Goal: Information Seeking & Learning: Learn about a topic

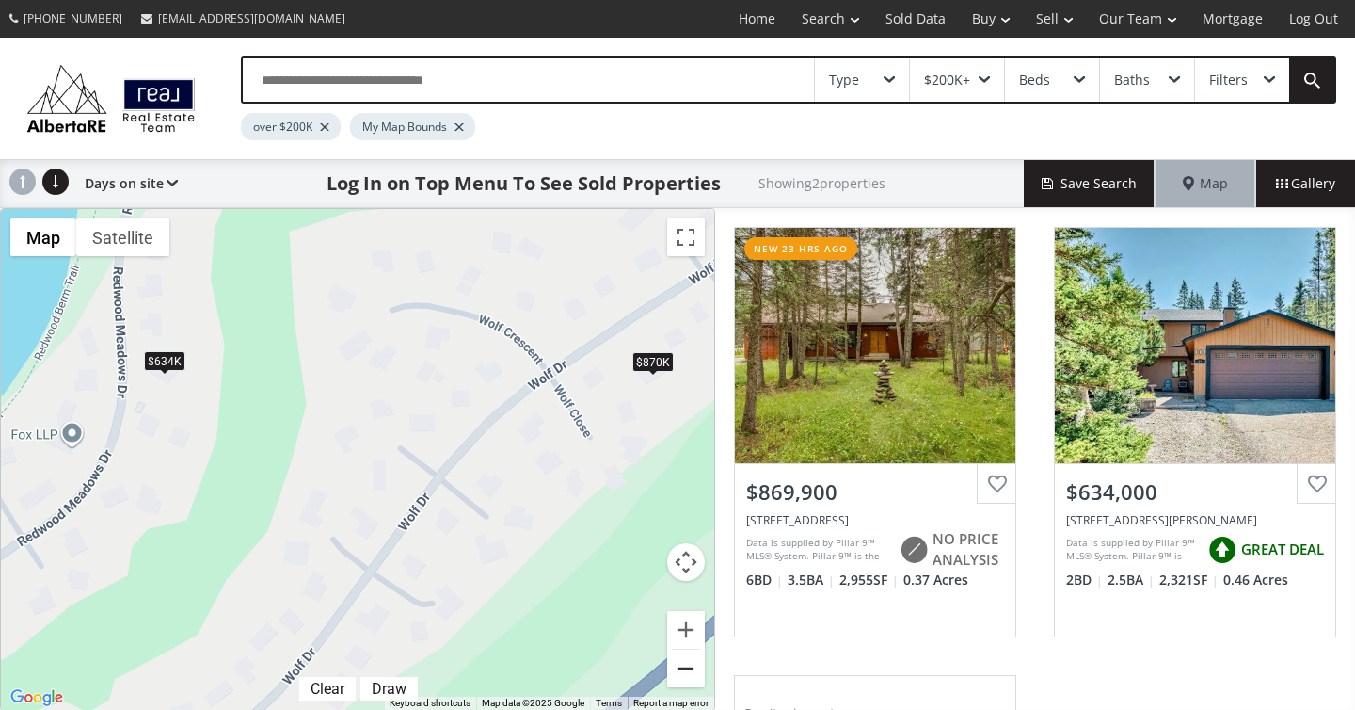
click at [682, 670] on button "Zoom out" at bounding box center [686, 668] width 38 height 38
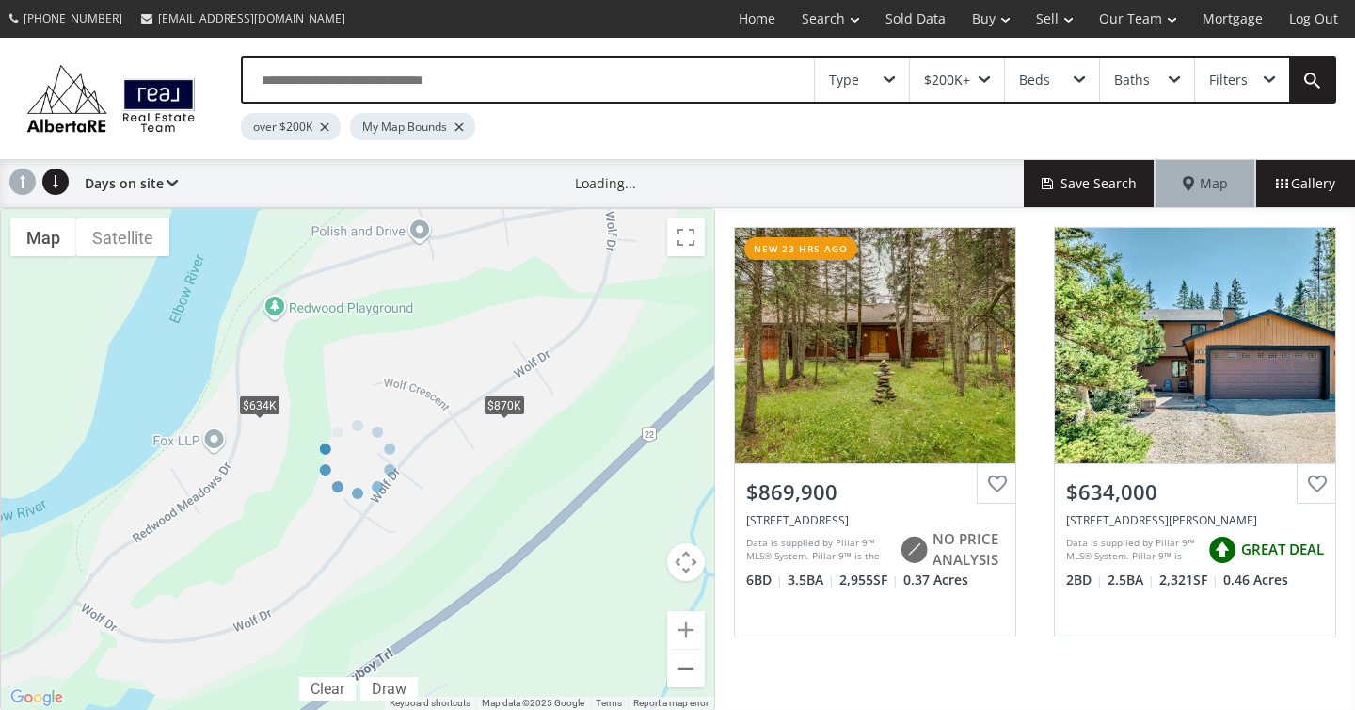
click at [682, 670] on button "Zoom out" at bounding box center [686, 668] width 38 height 38
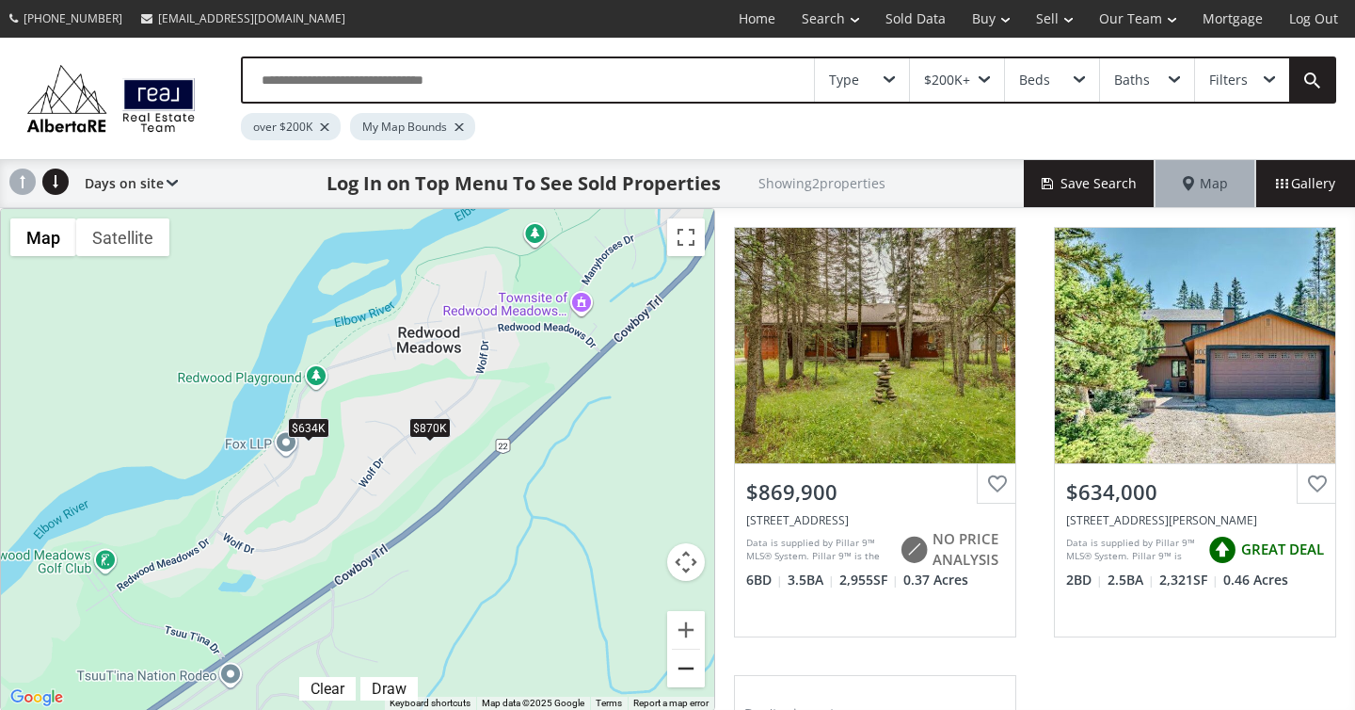
click at [690, 669] on button "Zoom out" at bounding box center [686, 668] width 38 height 38
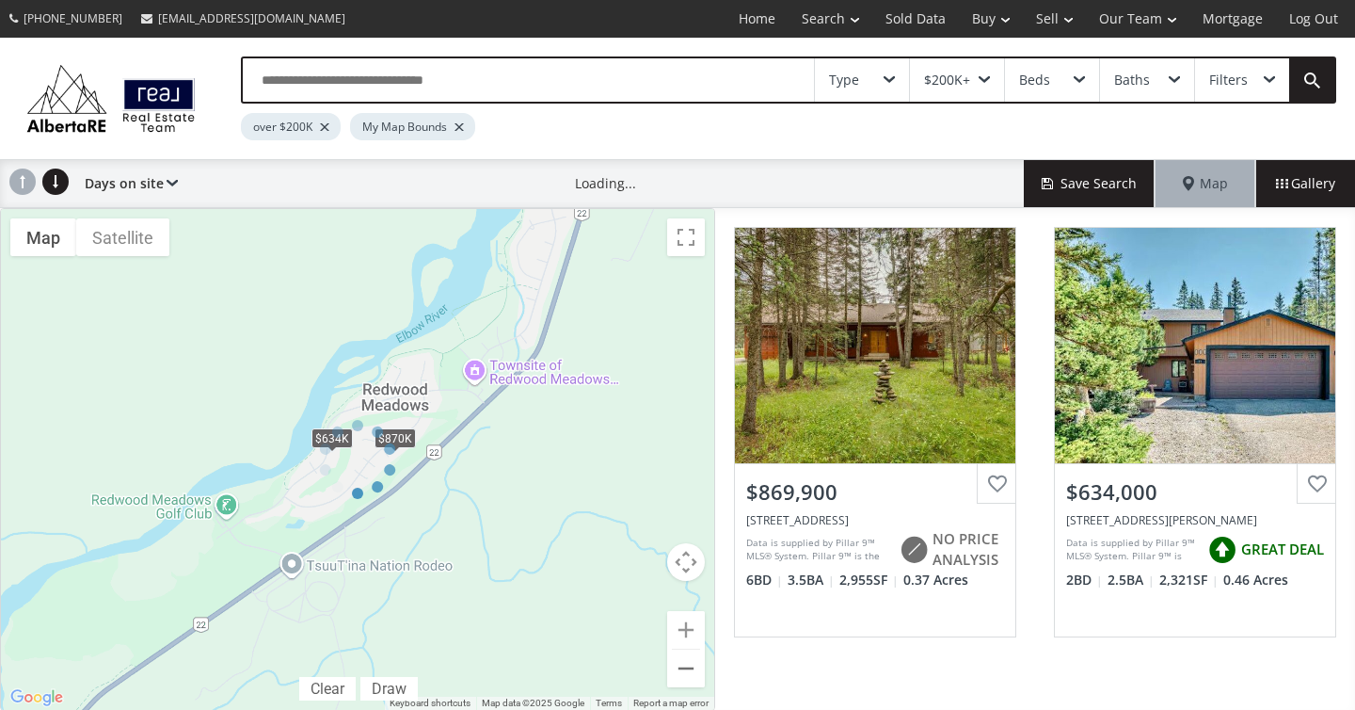
click at [690, 669] on div at bounding box center [357, 459] width 715 height 503
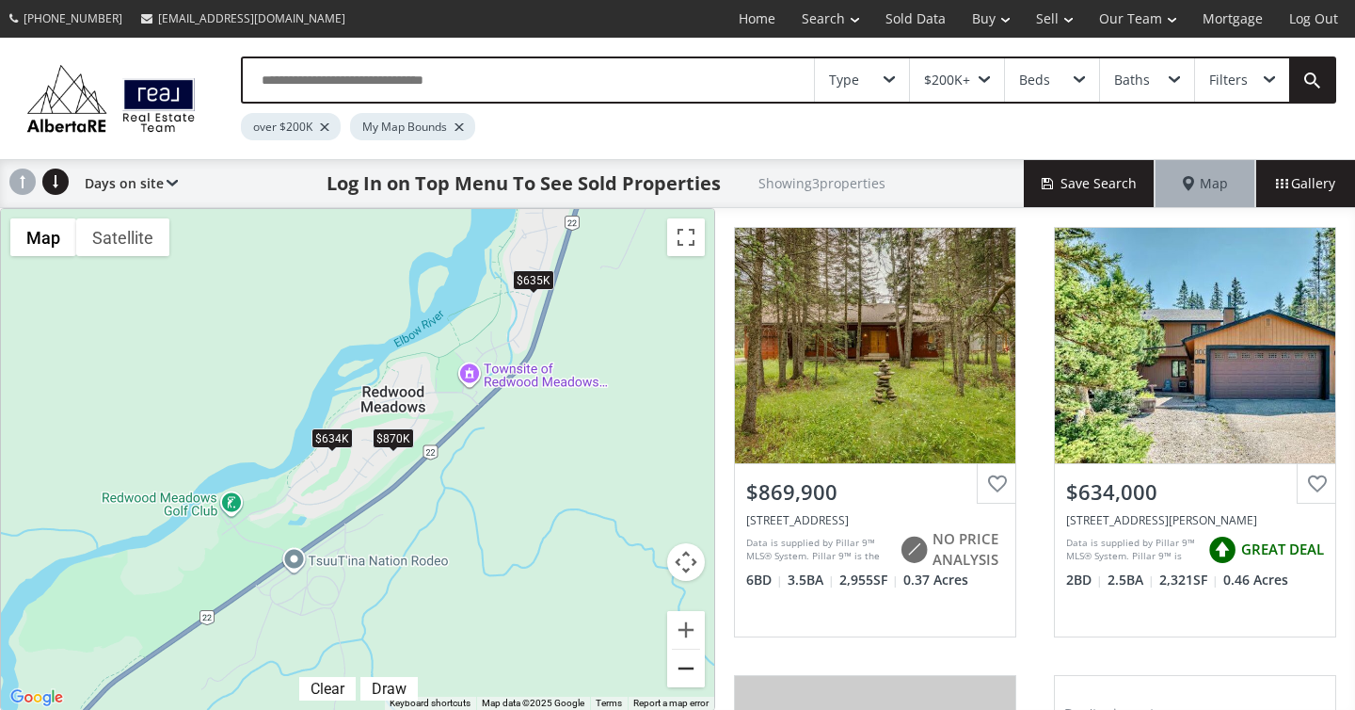
click at [687, 664] on button "Zoom out" at bounding box center [686, 668] width 38 height 38
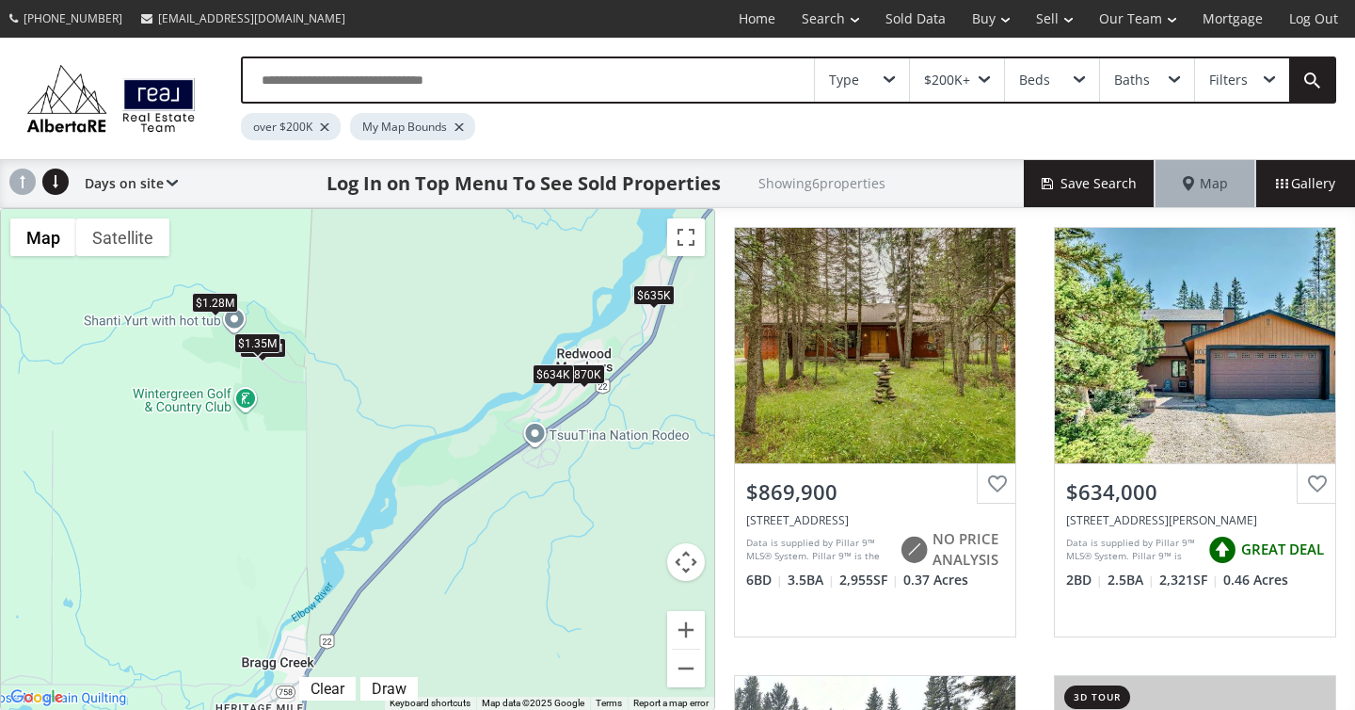
drag, startPoint x: 197, startPoint y: 577, endPoint x: 412, endPoint y: 502, distance: 228.3
click at [412, 502] on div "To navigate, press the arrow keys. $870K $634K $1.28M $1.24M $1.35M $635K" at bounding box center [357, 459] width 713 height 501
click at [257, 344] on div "$1.35M" at bounding box center [257, 342] width 46 height 20
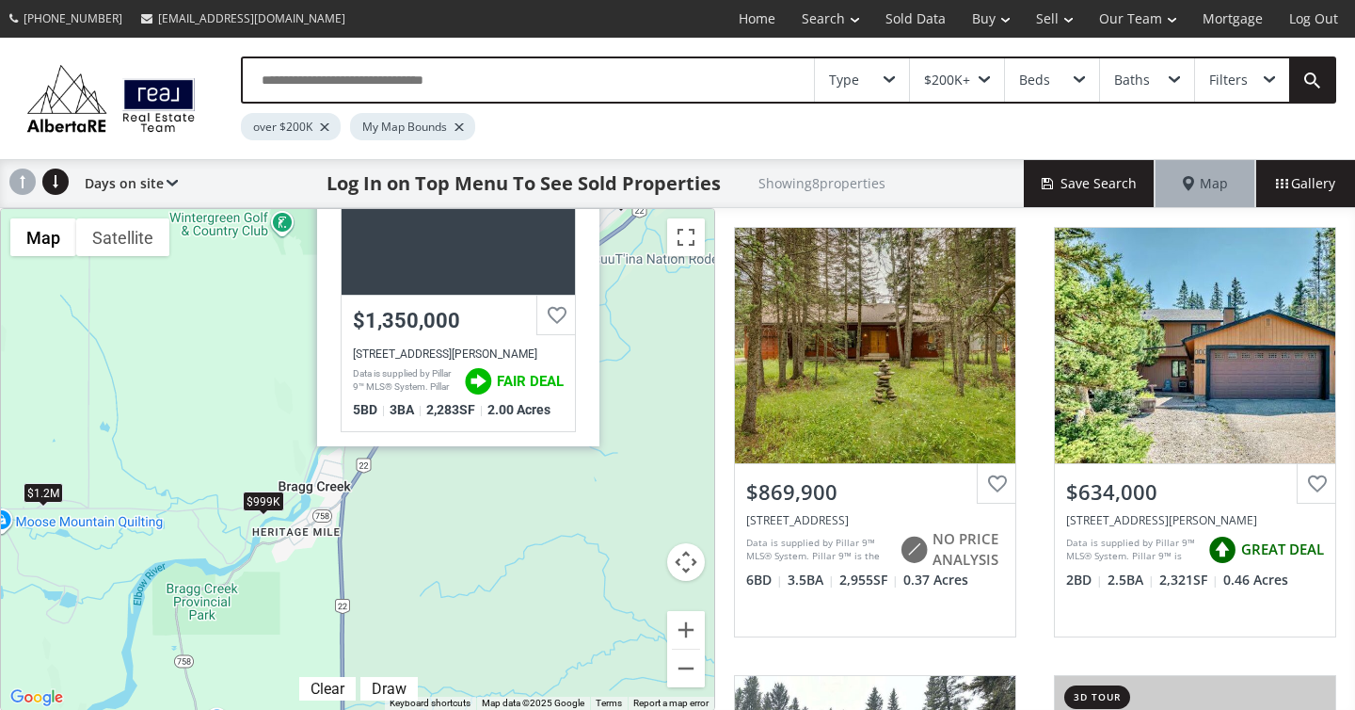
drag, startPoint x: 223, startPoint y: 504, endPoint x: 262, endPoint y: 322, distance: 185.7
click at [262, 322] on div "To navigate, press the arrow keys. $870K $634K $1.28M $1.24M $999K $1.35M $635K…" at bounding box center [357, 459] width 713 height 501
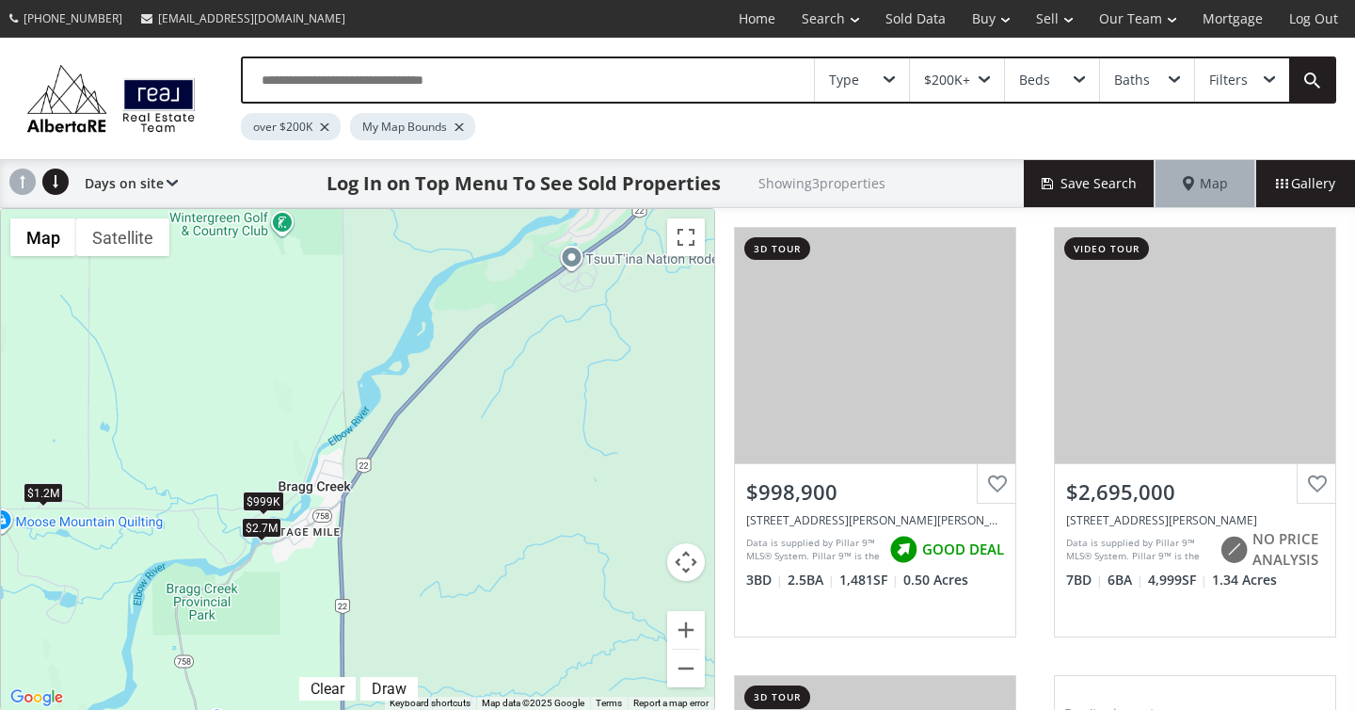
click at [256, 500] on div "$999K" at bounding box center [263, 501] width 41 height 20
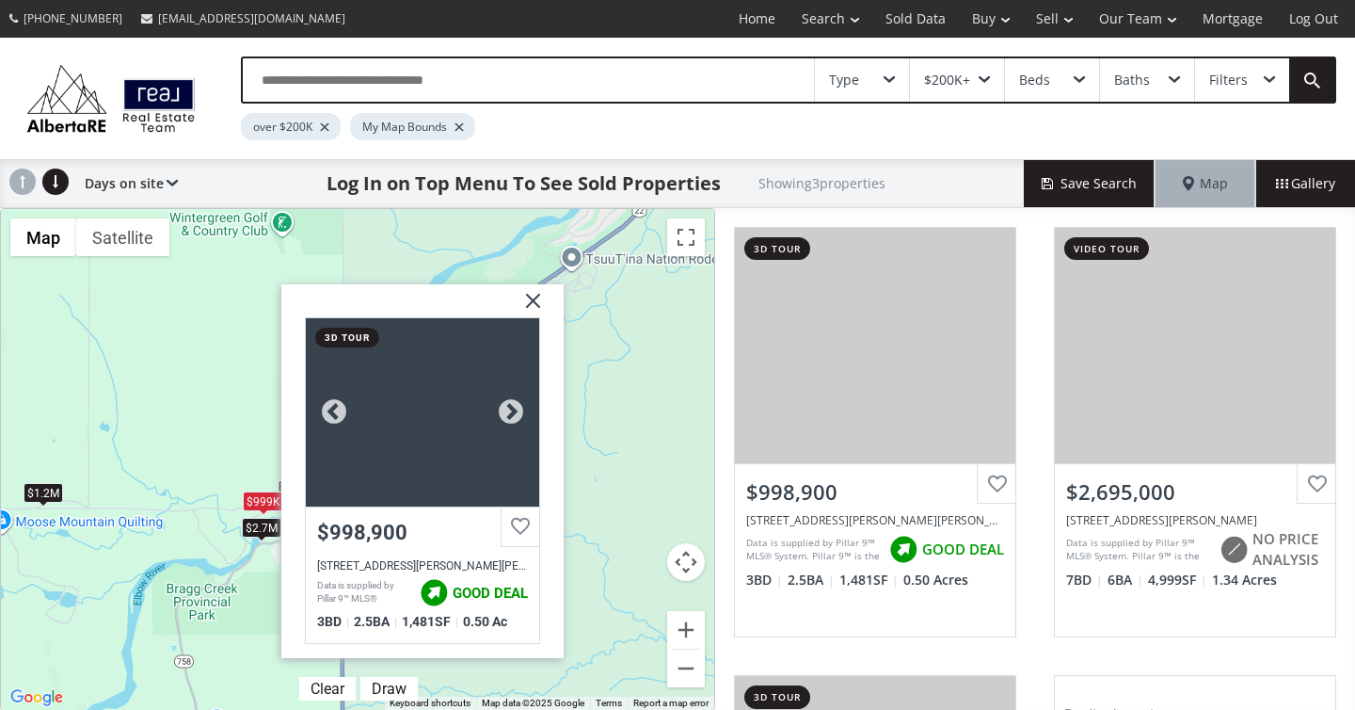
click at [374, 535] on div "$998,900" at bounding box center [422, 532] width 211 height 24
click at [540, 302] on img at bounding box center [526, 307] width 47 height 47
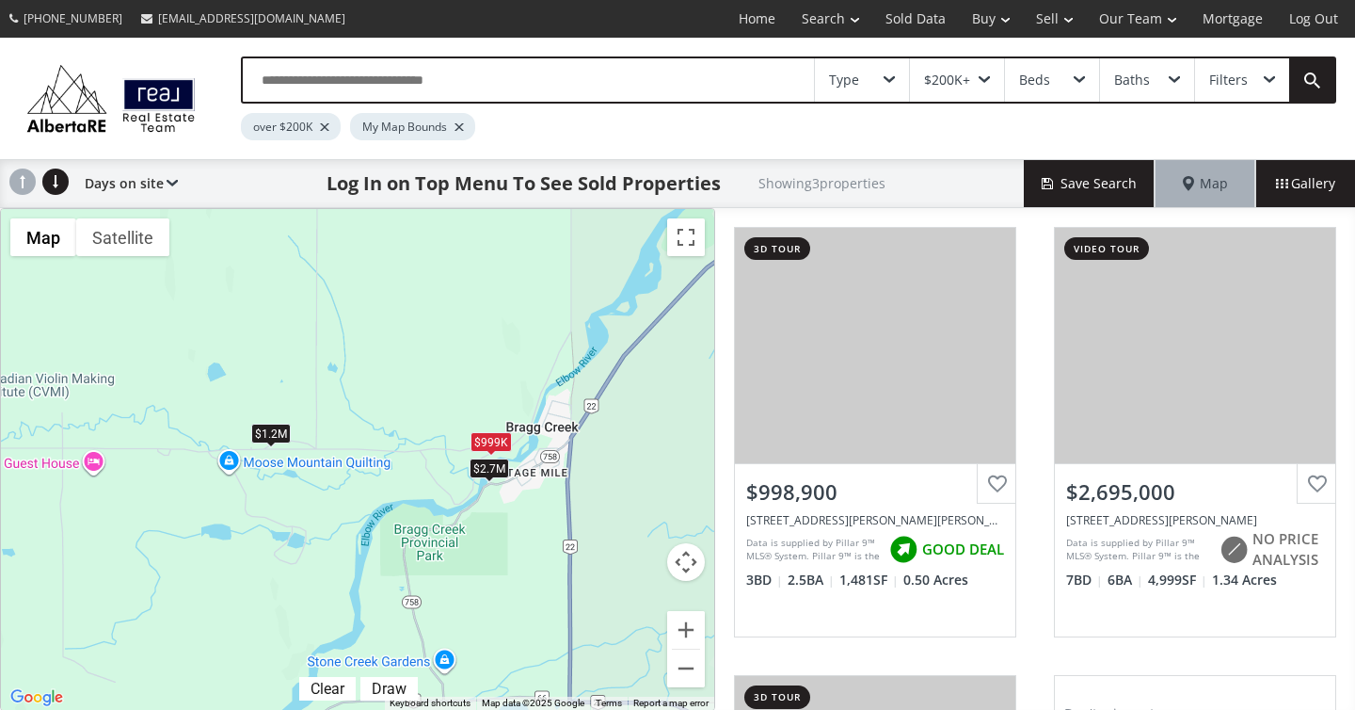
drag, startPoint x: 411, startPoint y: 562, endPoint x: 641, endPoint y: 501, distance: 237.6
click at [641, 501] on div "To navigate, press the arrow keys. $999K $2.7M $1.2M" at bounding box center [357, 459] width 713 height 501
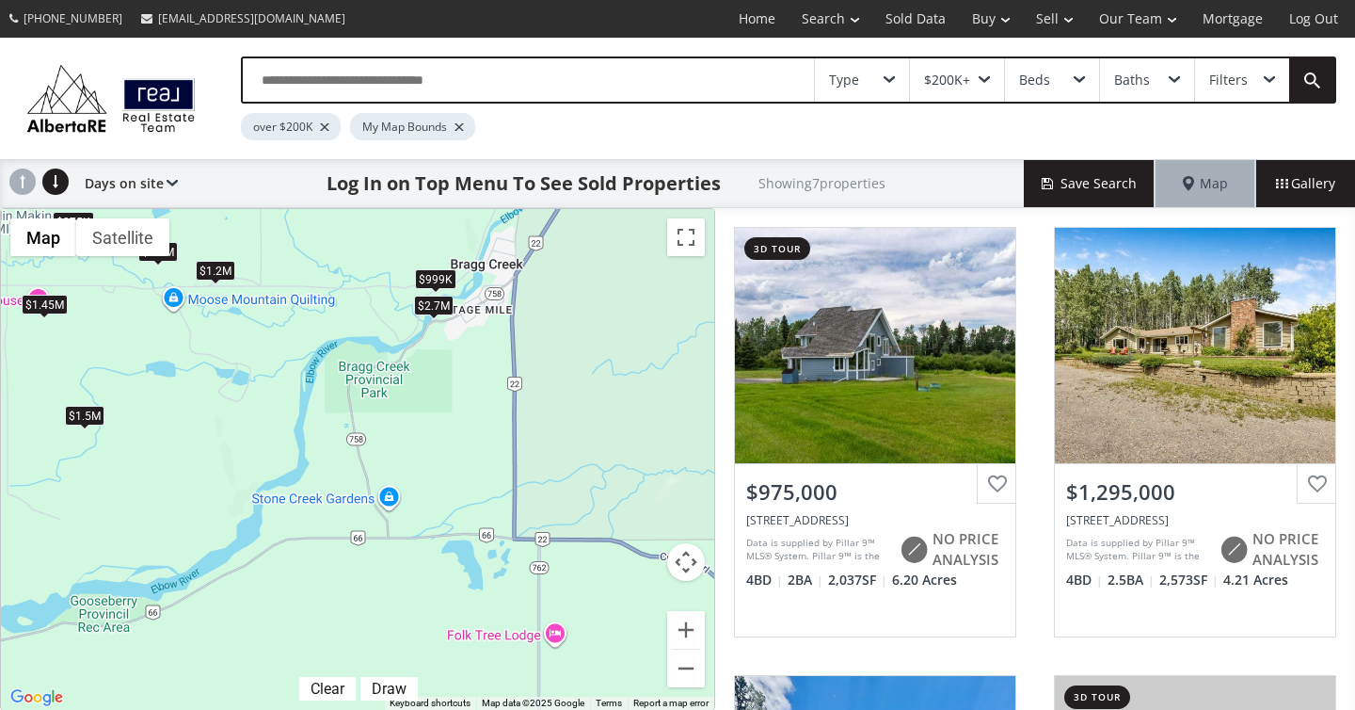
drag, startPoint x: 641, startPoint y: 501, endPoint x: 584, endPoint y: 335, distance: 175.0
click at [584, 335] on div "To navigate, press the arrow keys. $975K $1.3M $1.5M $999K $2.7M $1.2M $1.45M" at bounding box center [357, 459] width 713 height 501
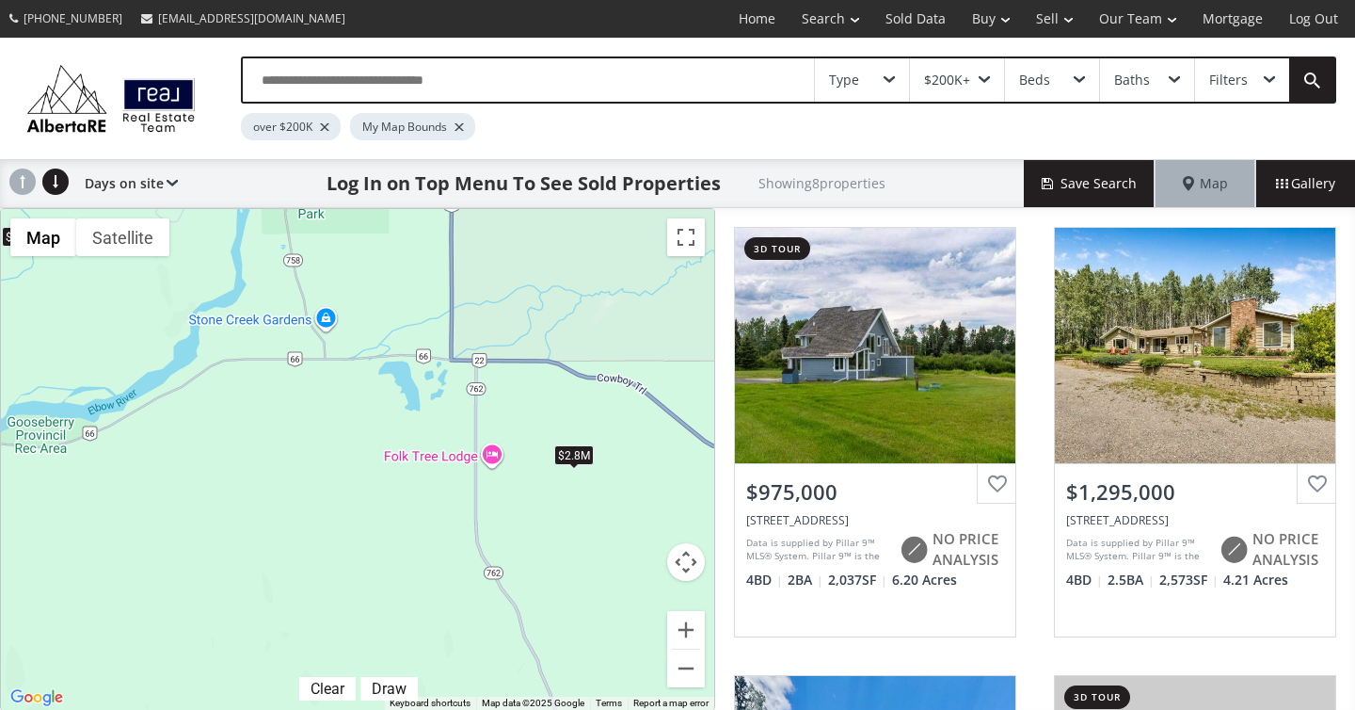
drag, startPoint x: 618, startPoint y: 432, endPoint x: 546, endPoint y: 214, distance: 230.1
click at [546, 214] on div "To navigate, press the arrow keys. $975K $1.3M $1.5M $999K $2.7M $1.2M $2.8M $1…" at bounding box center [357, 459] width 713 height 501
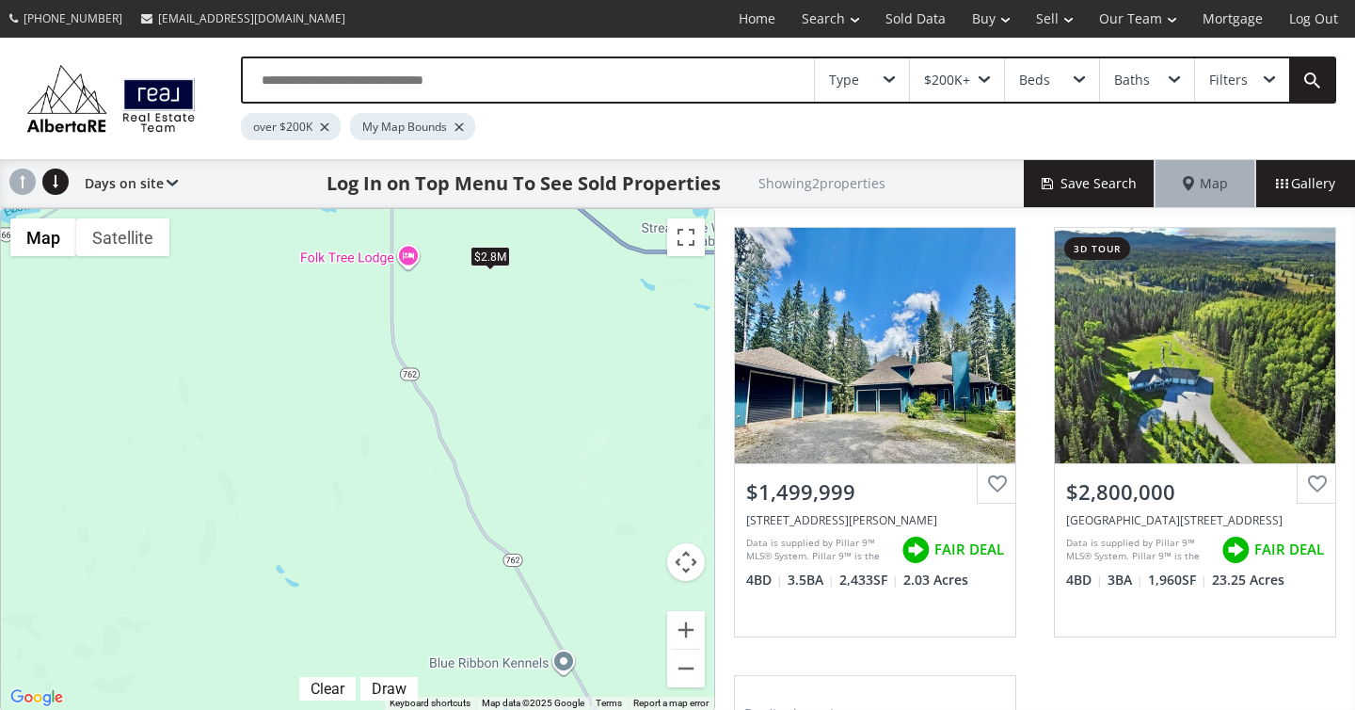
drag, startPoint x: 602, startPoint y: 580, endPoint x: 527, endPoint y: 412, distance: 183.7
click at [527, 412] on div "To navigate, press the arrow keys. $1.5M $2.8M" at bounding box center [357, 459] width 713 height 501
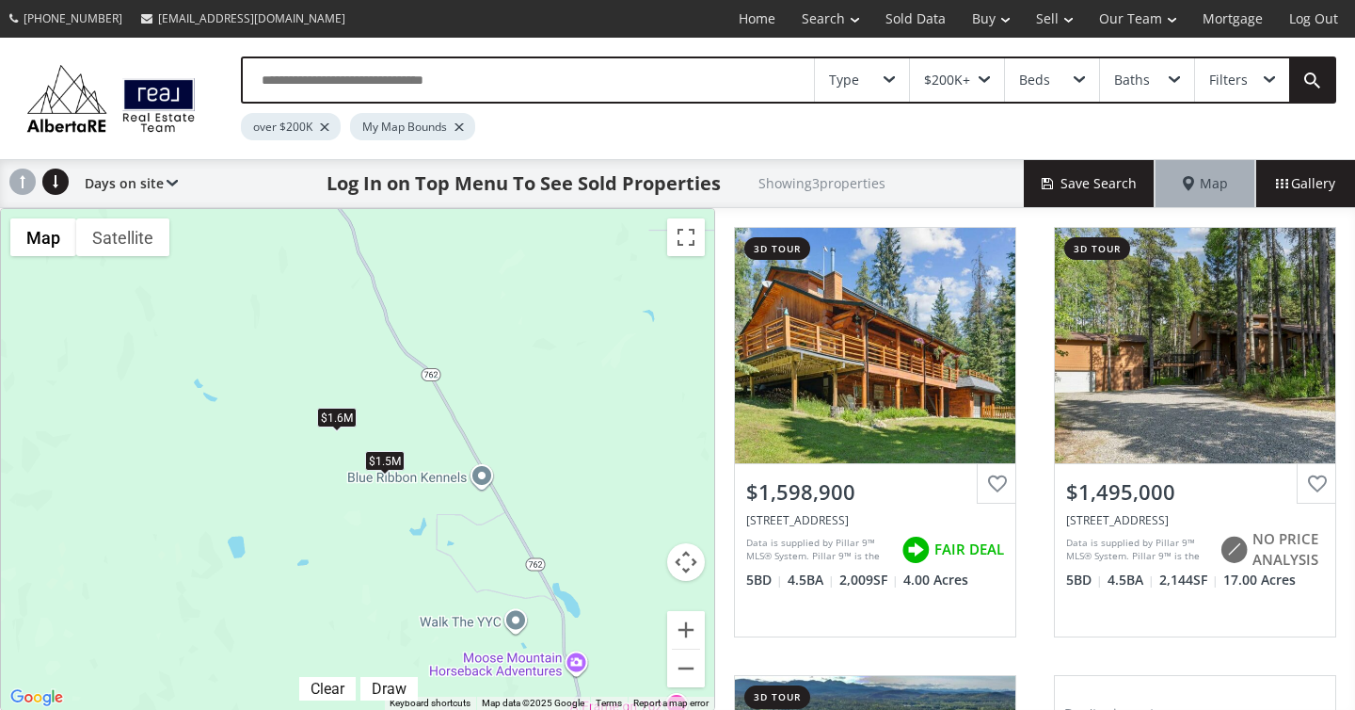
drag, startPoint x: 605, startPoint y: 624, endPoint x: 519, endPoint y: 431, distance: 211.5
click at [519, 431] on div "To navigate, press the arrow keys. $1.6M $1.5M $2.8M" at bounding box center [357, 459] width 713 height 501
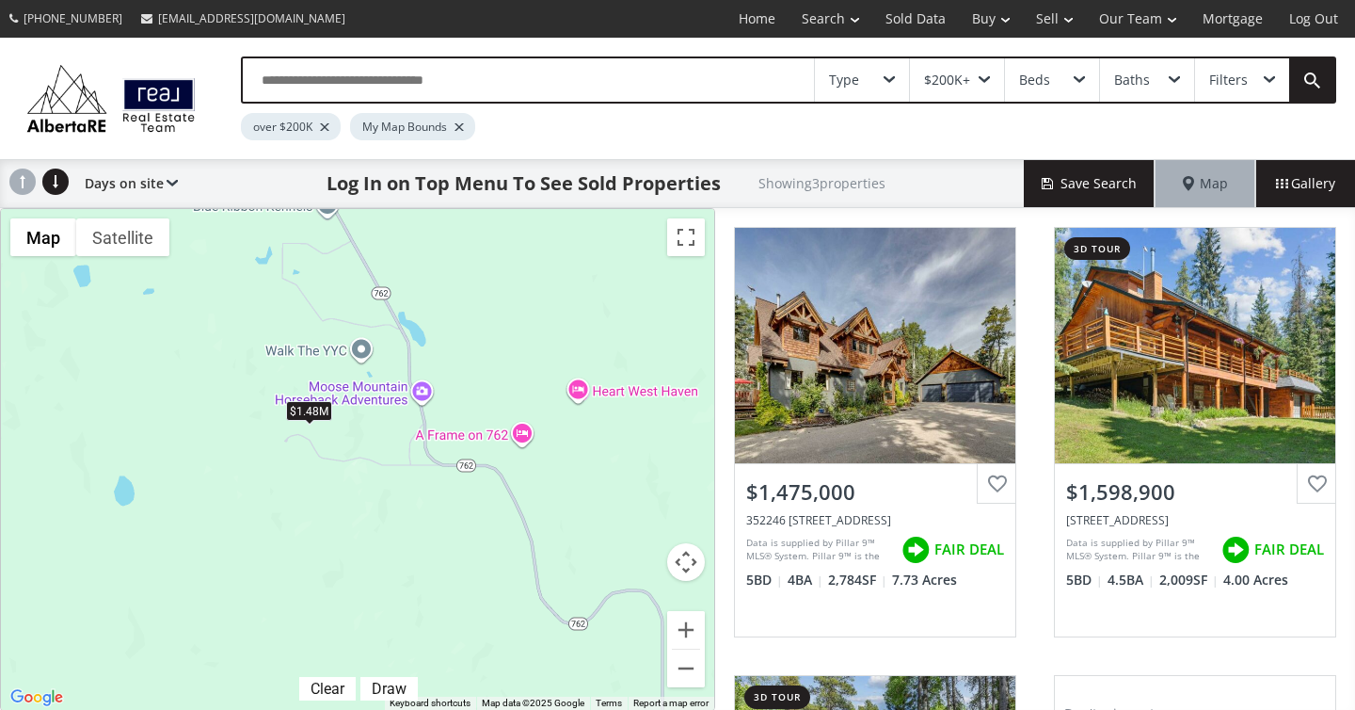
drag, startPoint x: 619, startPoint y: 591, endPoint x: 468, endPoint y: 321, distance: 309.7
click at [468, 321] on div "To navigate, press the arrow keys. $1.48M $1.6M $1.5M" at bounding box center [357, 459] width 713 height 501
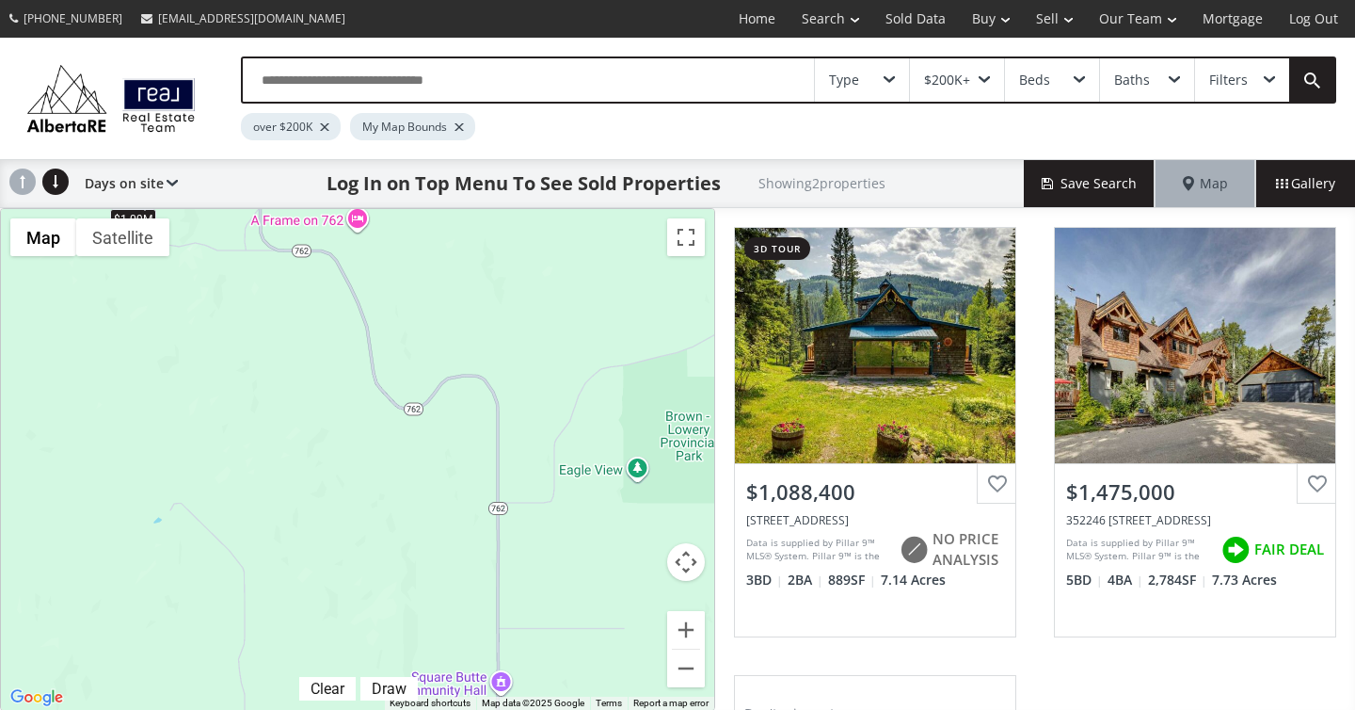
drag, startPoint x: 606, startPoint y: 519, endPoint x: 440, endPoint y: 300, distance: 274.1
click at [440, 300] on div "To navigate, press the arrow keys. $1.09M $1.48M" at bounding box center [357, 459] width 713 height 501
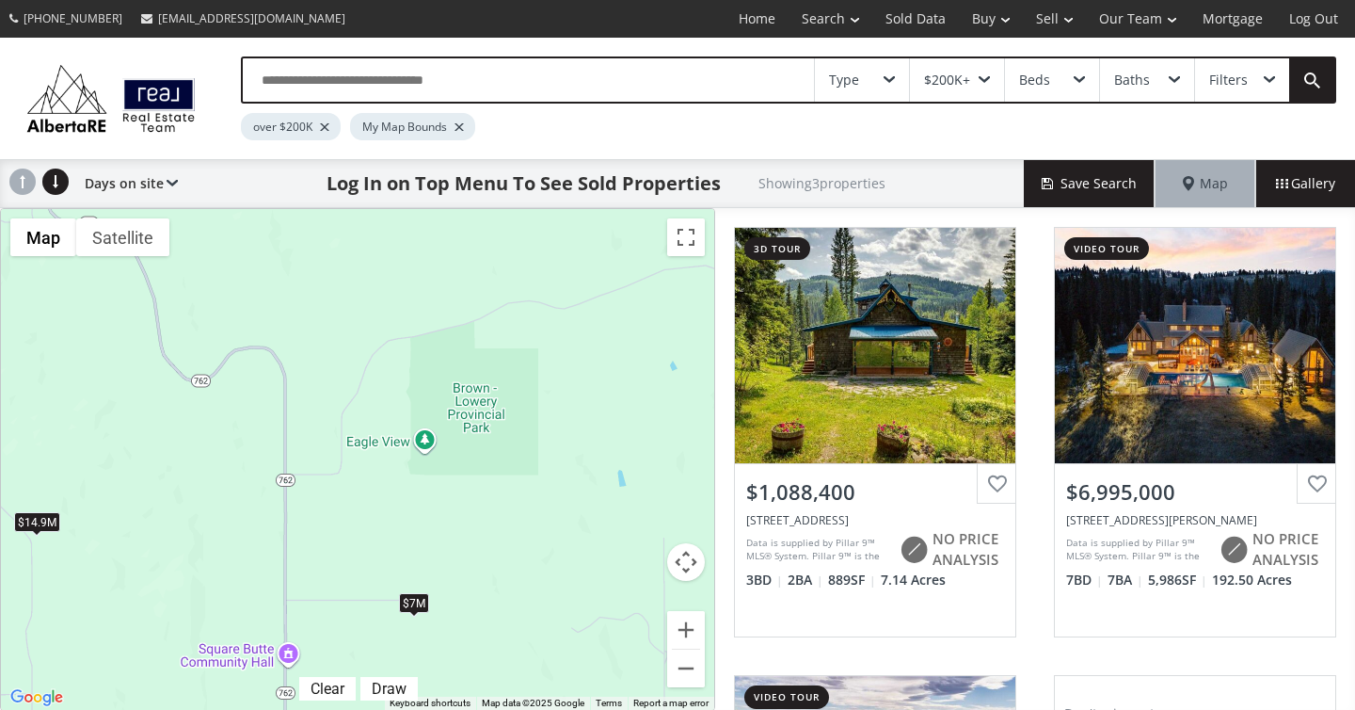
drag, startPoint x: 567, startPoint y: 344, endPoint x: 352, endPoint y: 313, distance: 217.7
click at [352, 313] on div "To navigate, press the arrow keys. $1.09M $7M $14.9M" at bounding box center [357, 459] width 713 height 501
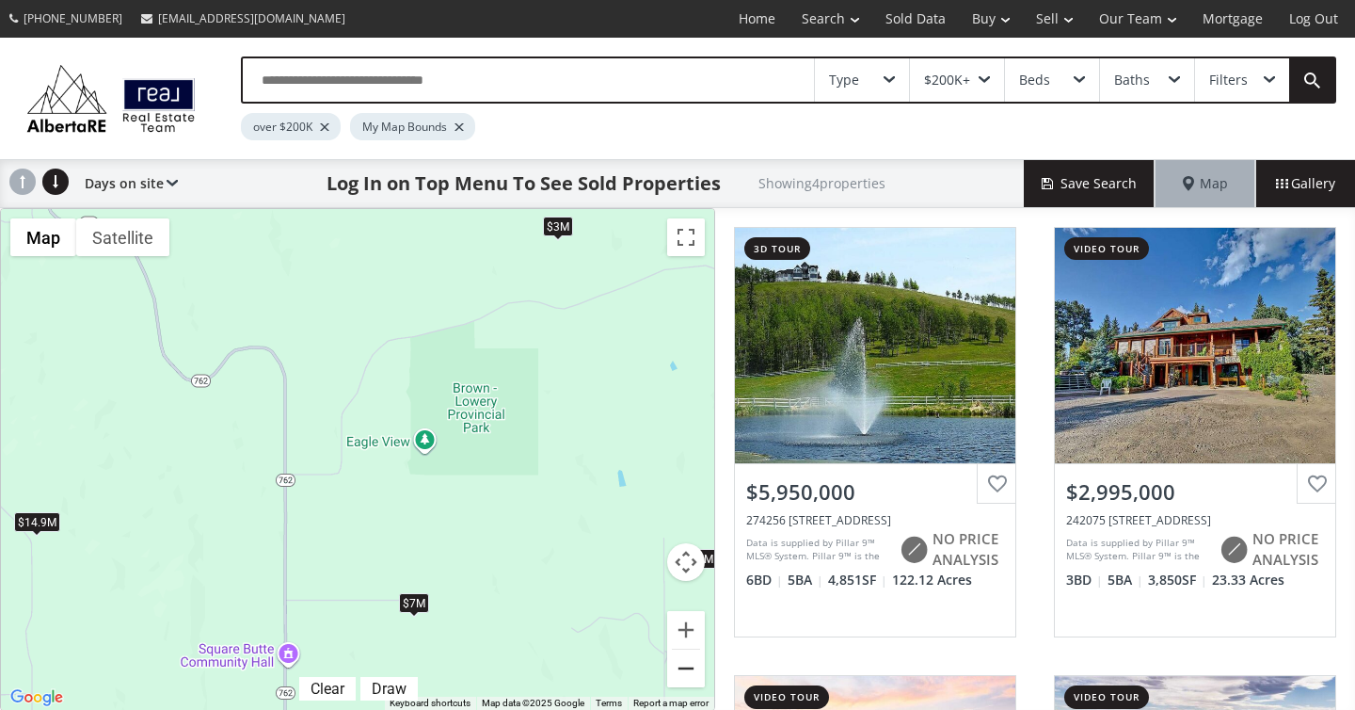
click at [683, 663] on button "Zoom out" at bounding box center [686, 668] width 38 height 38
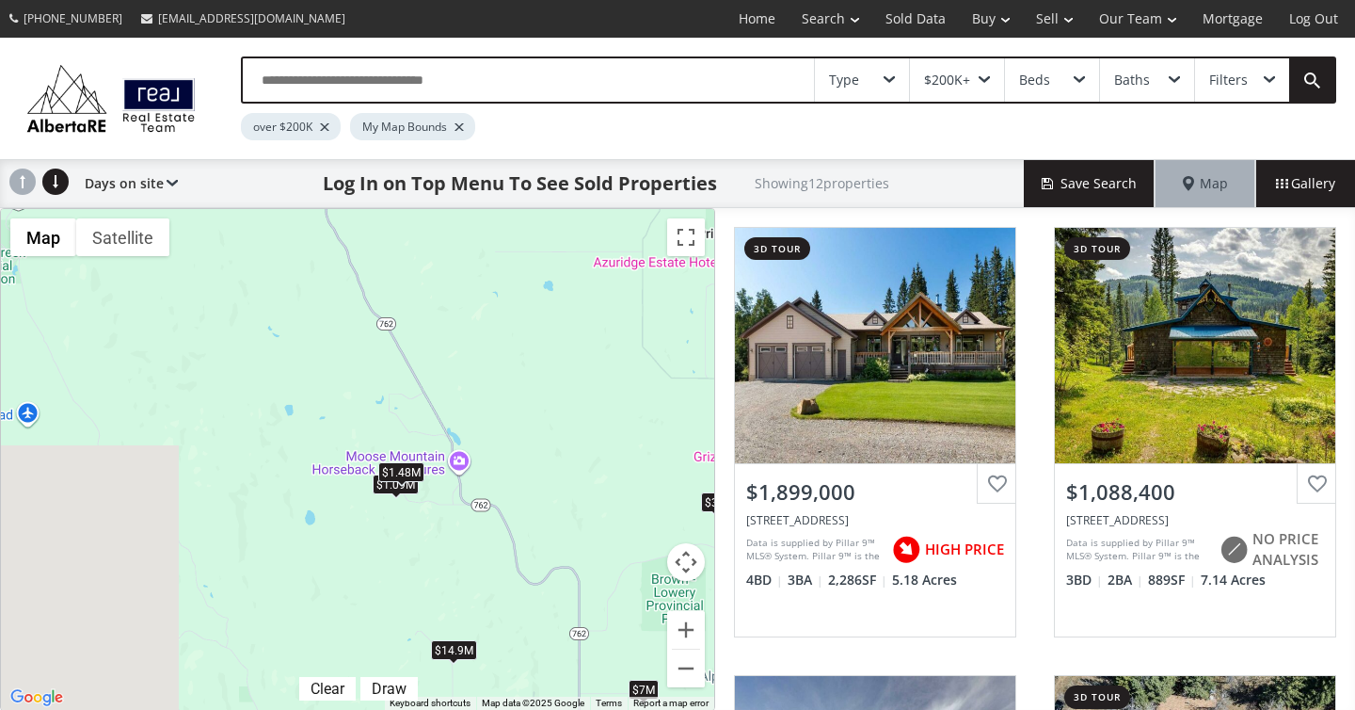
drag, startPoint x: 366, startPoint y: 418, endPoint x: 711, endPoint y: 665, distance: 424.9
click at [708, 661] on div "To navigate, press the arrow keys. $1.9M $1.09M $1.48M $1.3M $4.18M $5.95M $5M …" at bounding box center [357, 459] width 713 height 501
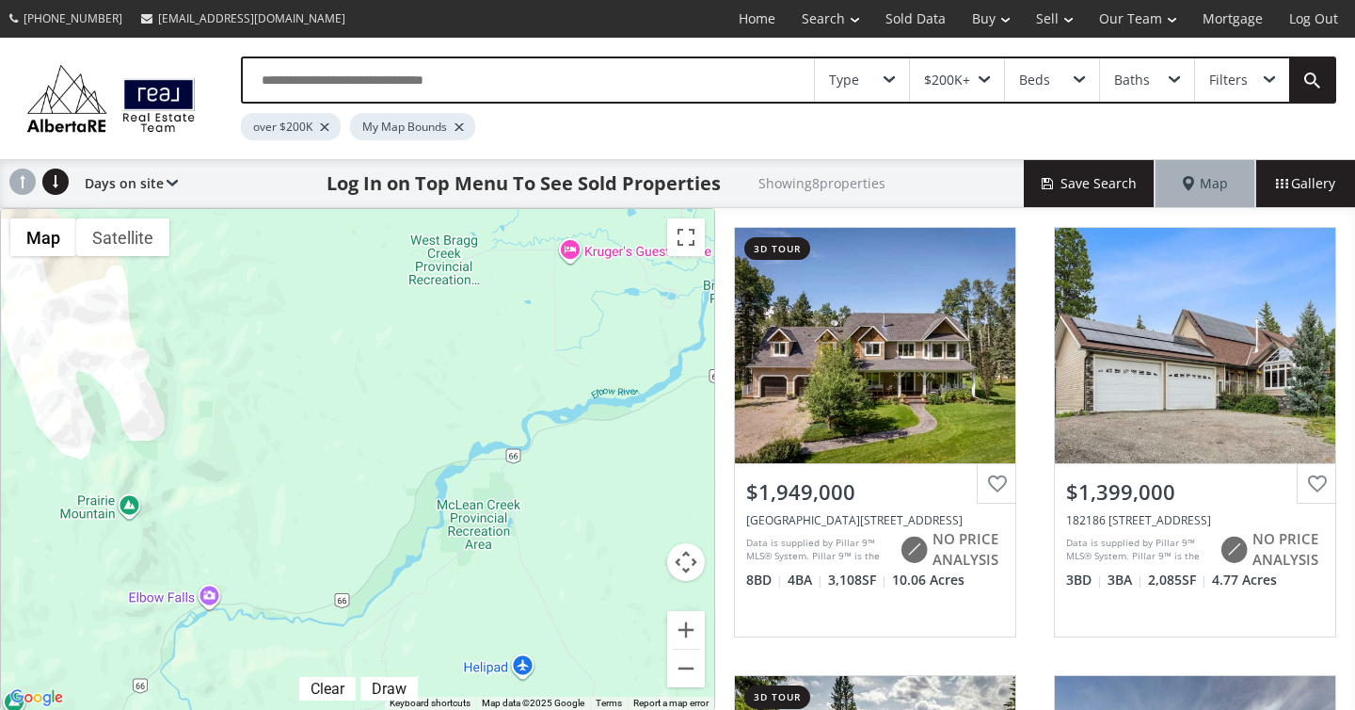
drag, startPoint x: 211, startPoint y: 446, endPoint x: 627, endPoint y: 619, distance: 450.6
click at [627, 619] on div "To navigate, press the arrow keys. $1.95M $1.4M $1.09M $1.48M $1.6M $1.5M $1.9M…" at bounding box center [357, 459] width 713 height 501
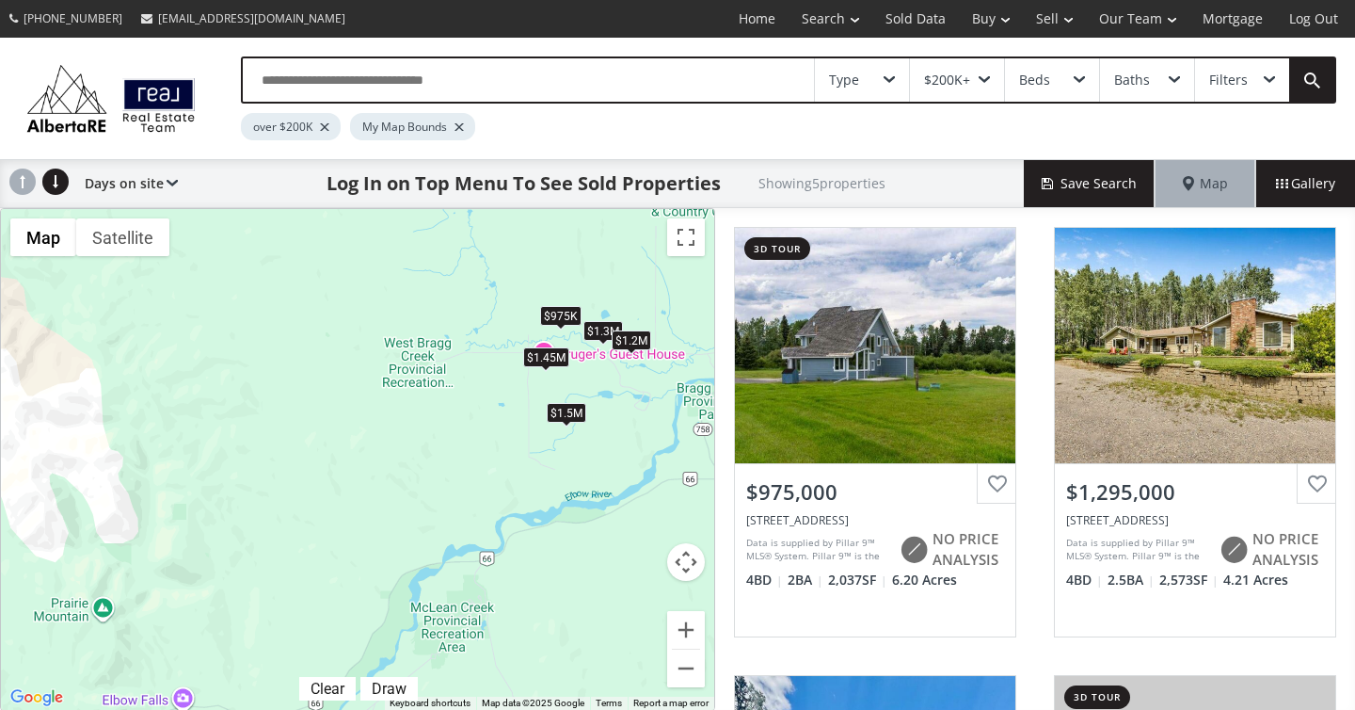
drag, startPoint x: 634, startPoint y: 494, endPoint x: 608, endPoint y: 599, distance: 107.7
click at [608, 599] on div "To navigate, press the arrow keys. $975K $1.3M $1.5M $1.2M $1.45M" at bounding box center [357, 459] width 713 height 501
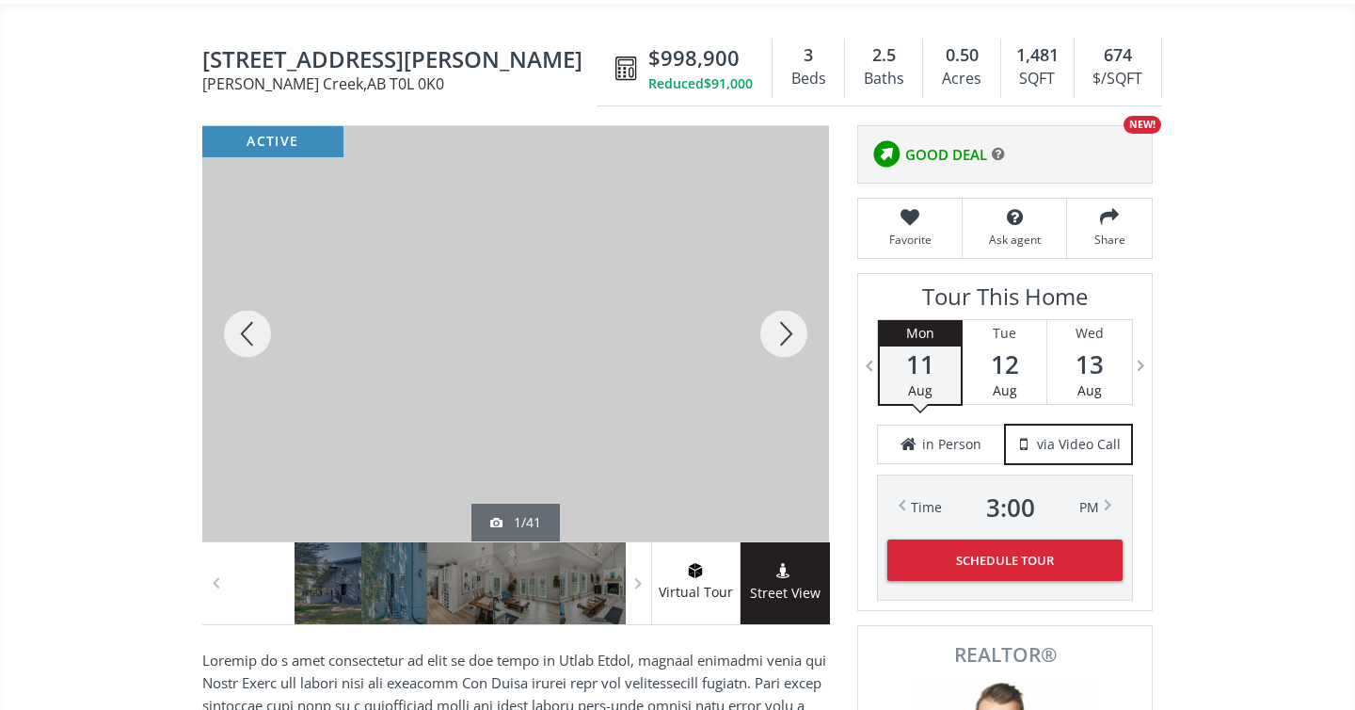
scroll to position [156, 0]
click at [777, 327] on div at bounding box center [784, 332] width 90 height 415
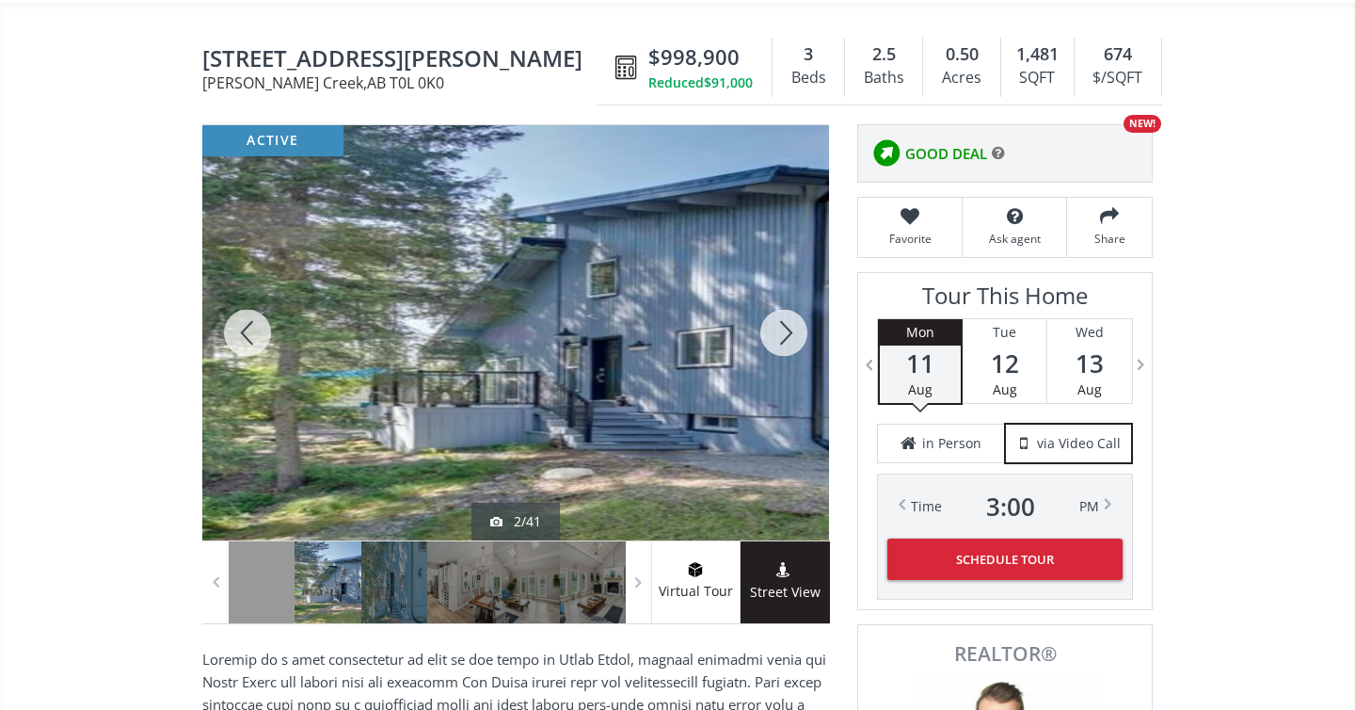
click at [777, 327] on div at bounding box center [784, 332] width 90 height 415
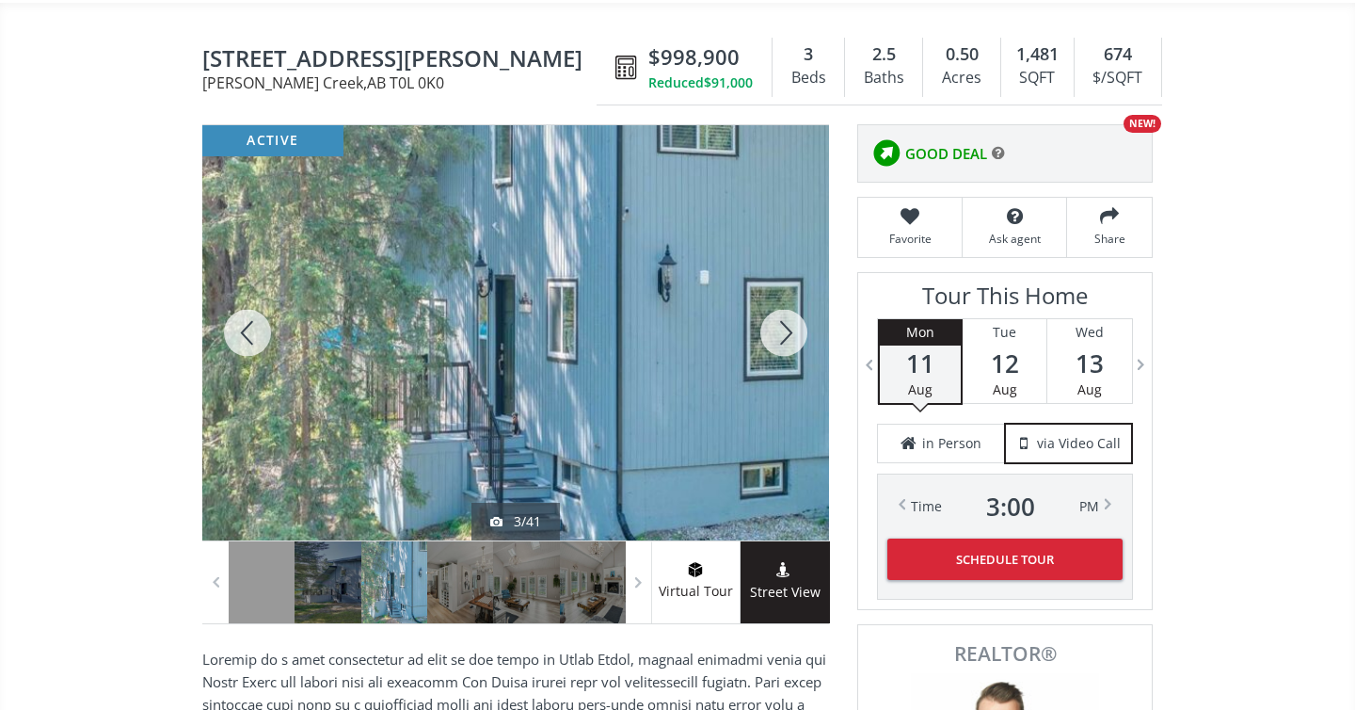
click at [777, 327] on div at bounding box center [784, 332] width 90 height 415
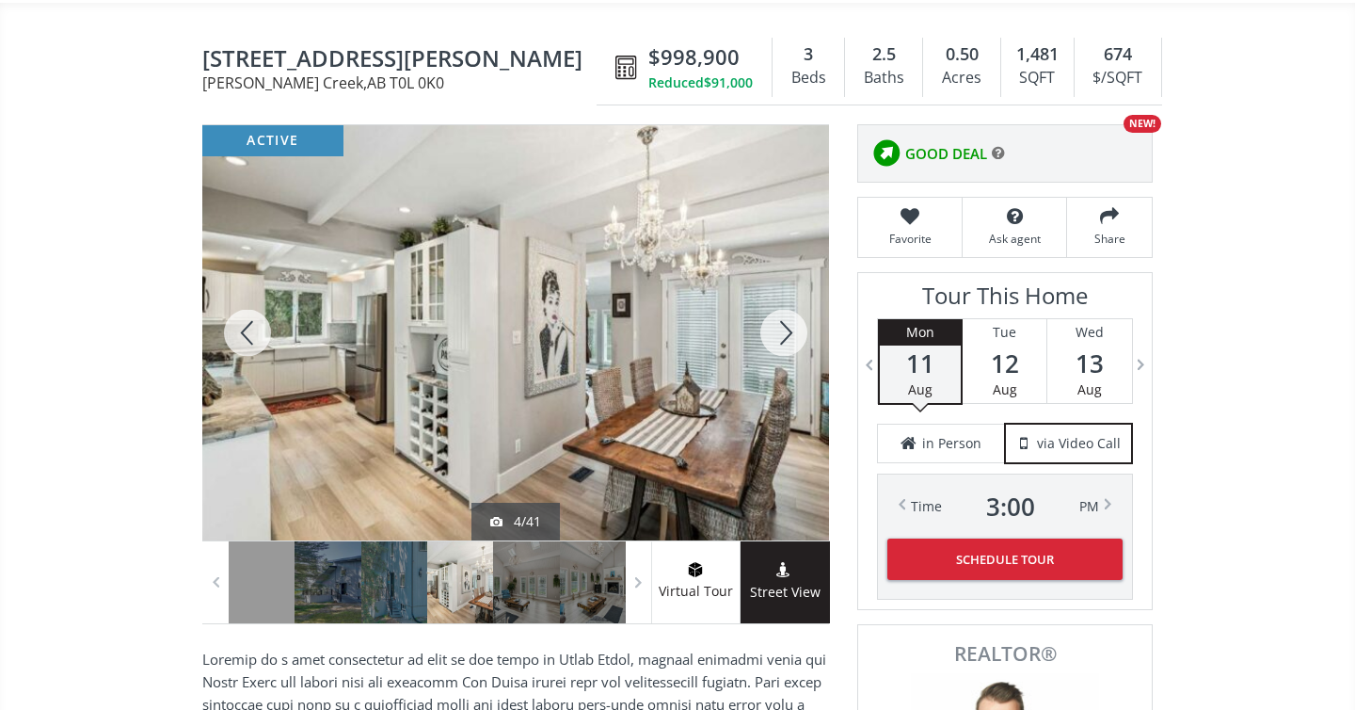
click at [777, 327] on div at bounding box center [784, 332] width 90 height 415
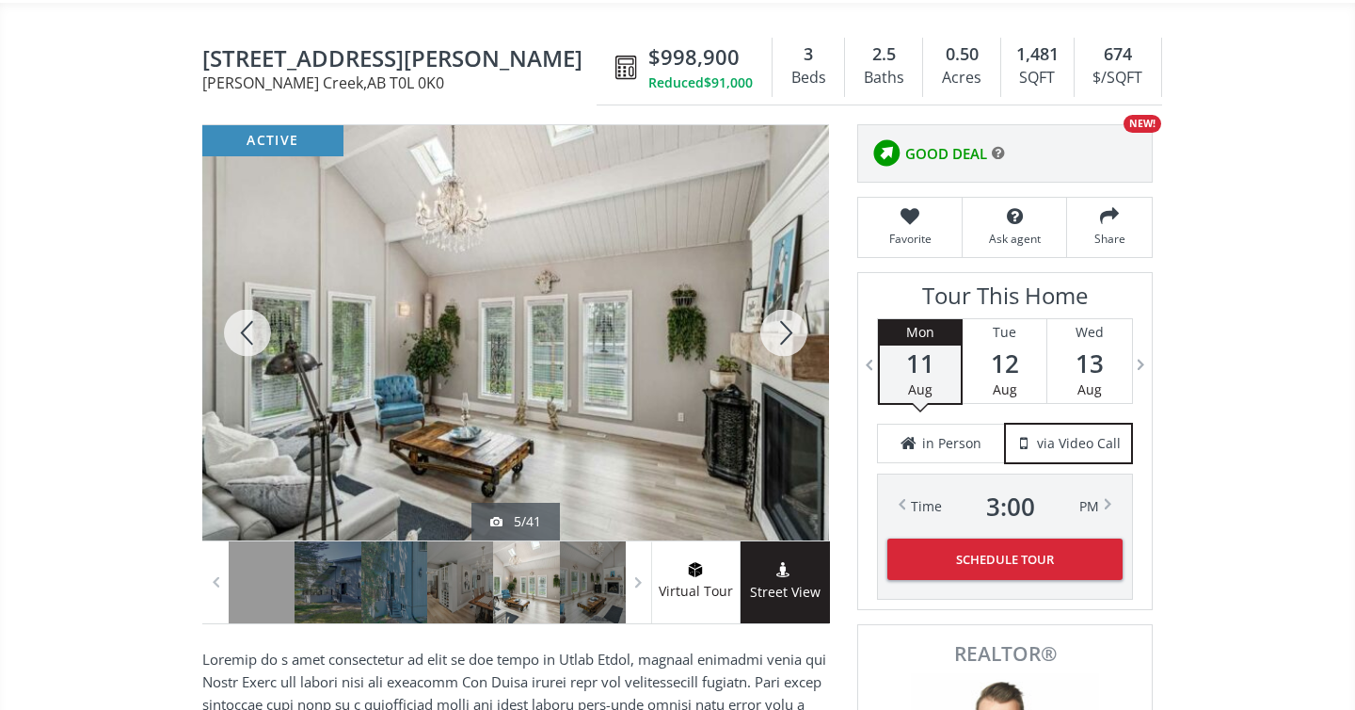
click at [777, 327] on div at bounding box center [784, 332] width 90 height 415
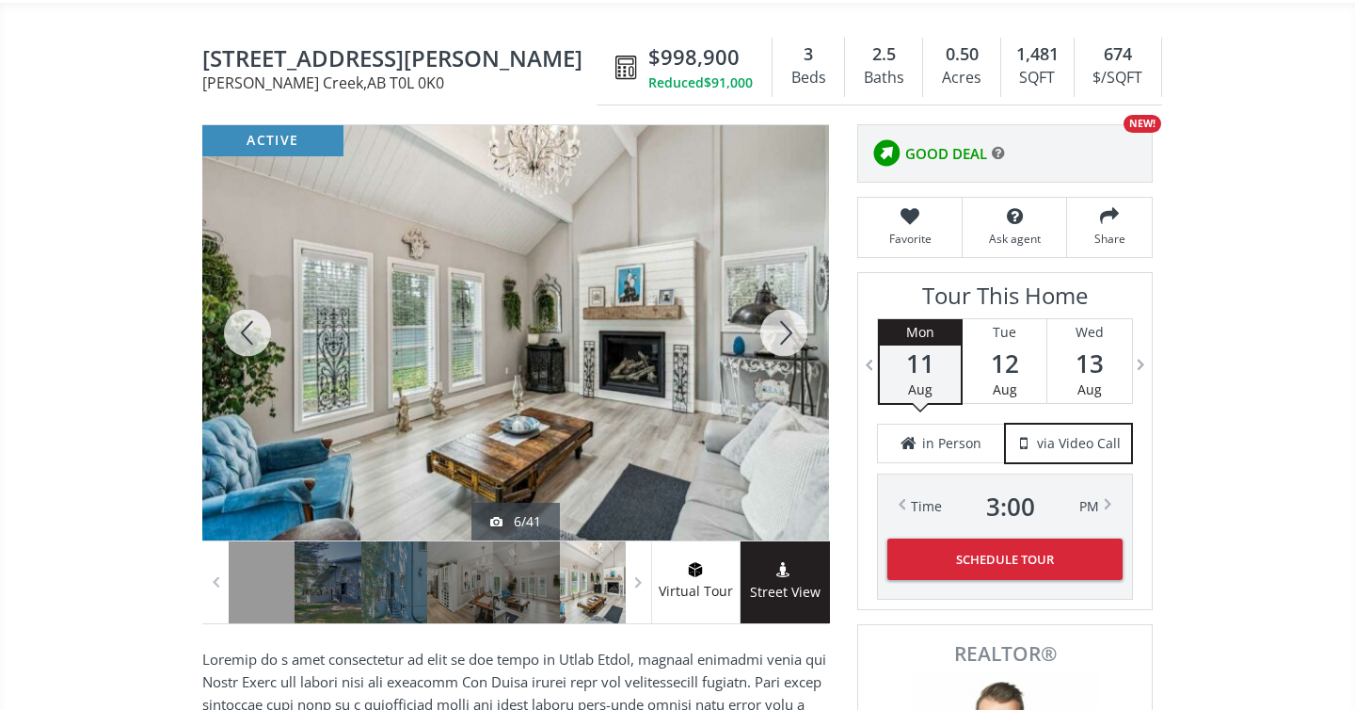
click at [777, 327] on div at bounding box center [784, 332] width 90 height 415
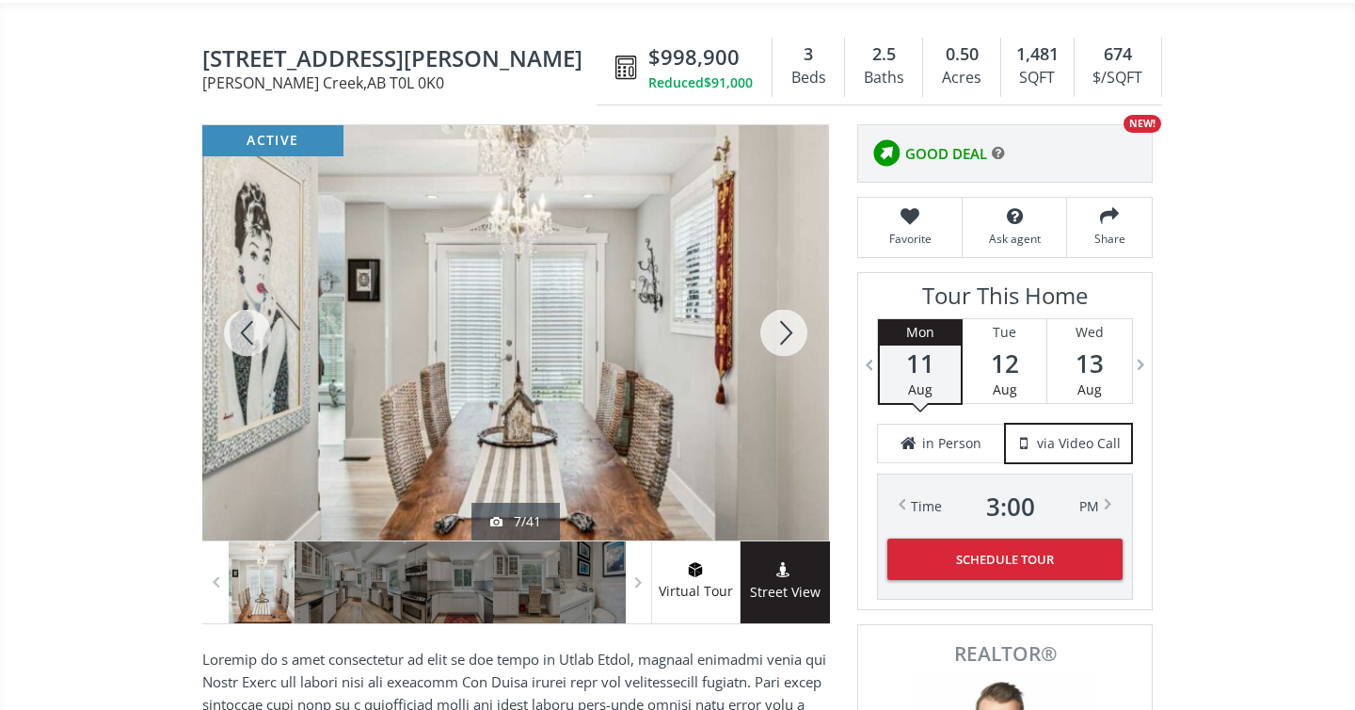
click at [777, 327] on div at bounding box center [784, 332] width 90 height 415
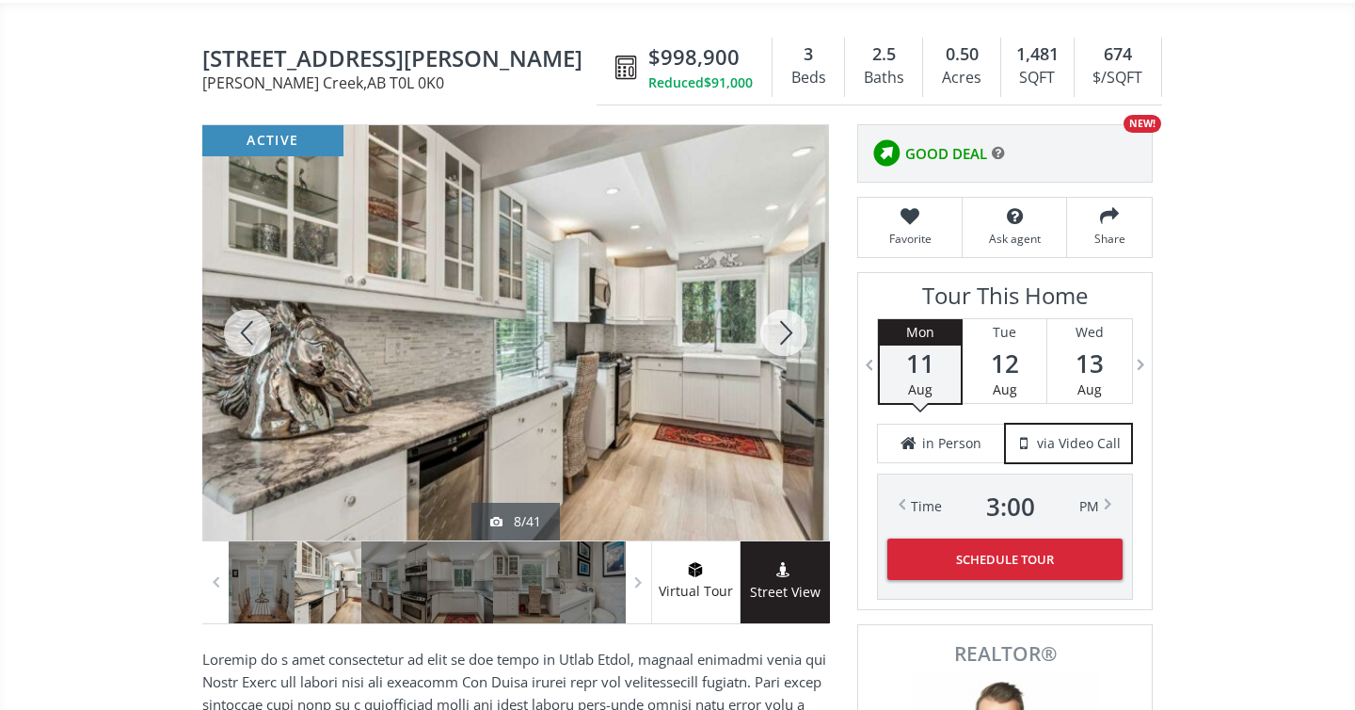
click at [777, 327] on div at bounding box center [784, 332] width 90 height 415
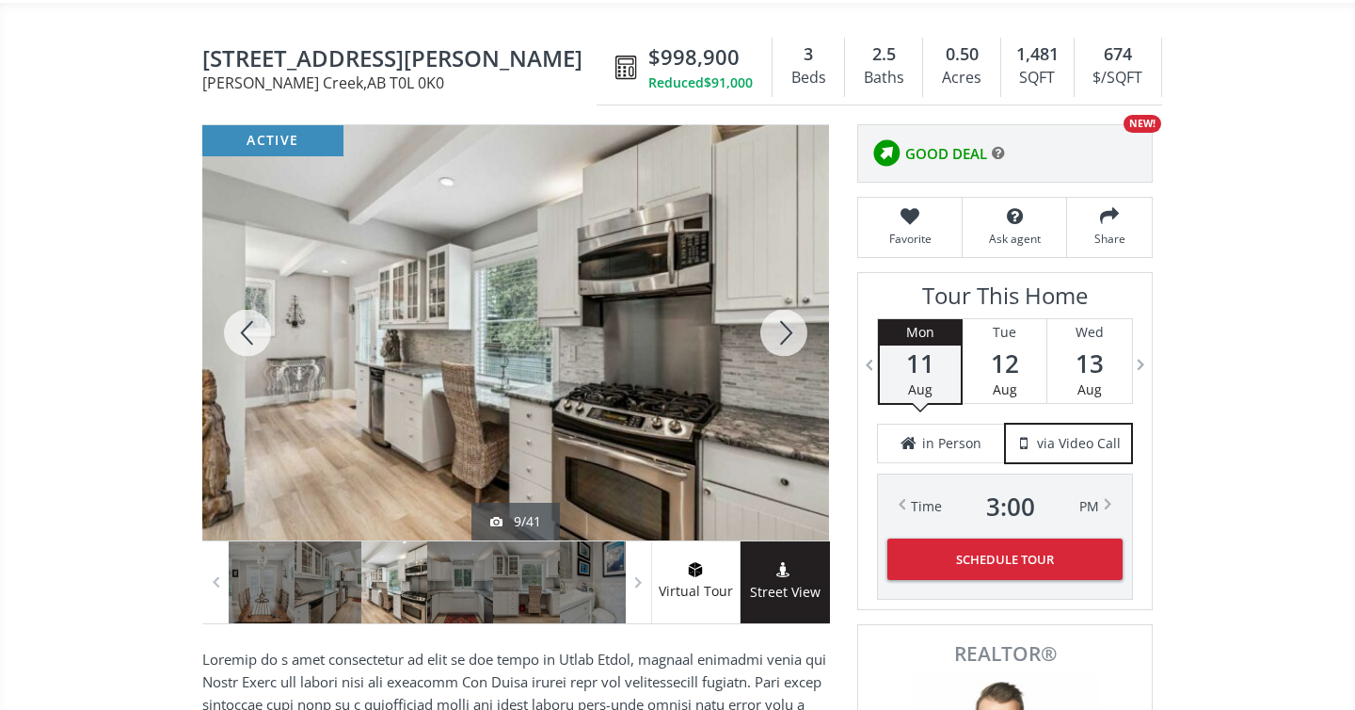
click at [777, 327] on div at bounding box center [784, 332] width 90 height 415
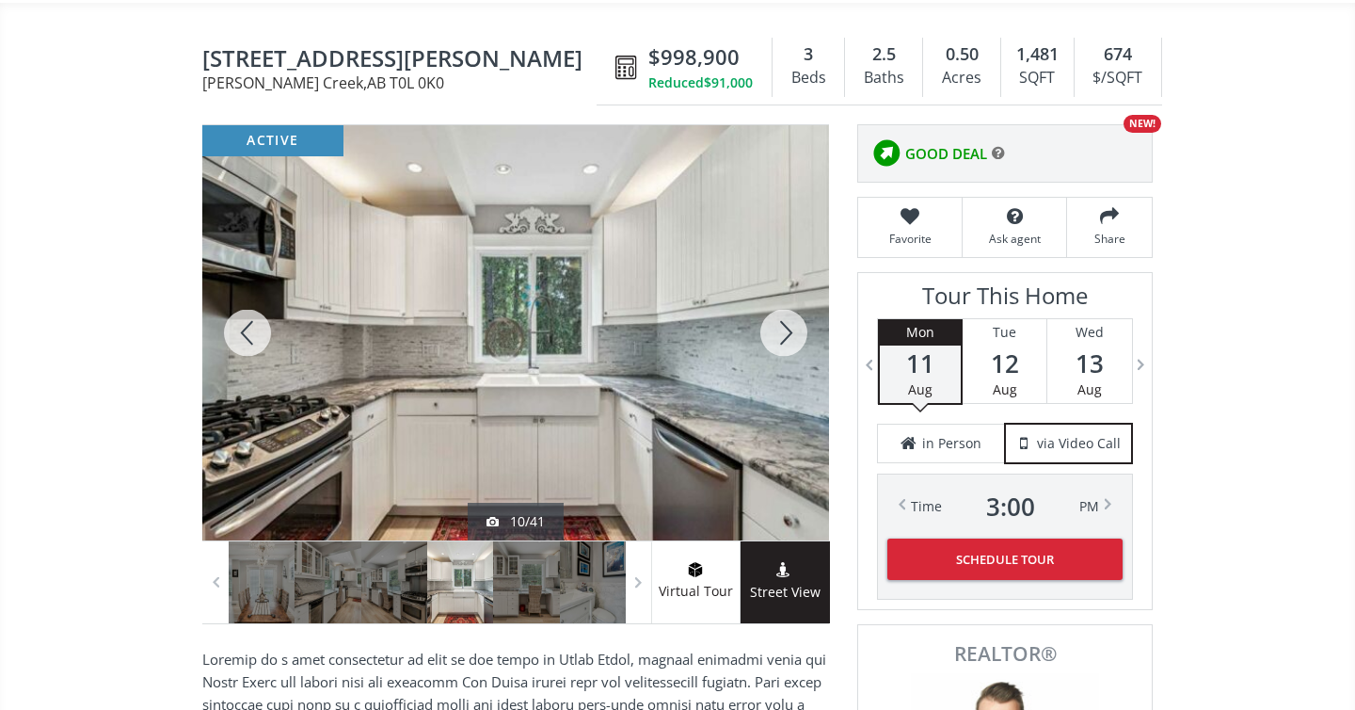
click at [777, 327] on div at bounding box center [784, 332] width 90 height 415
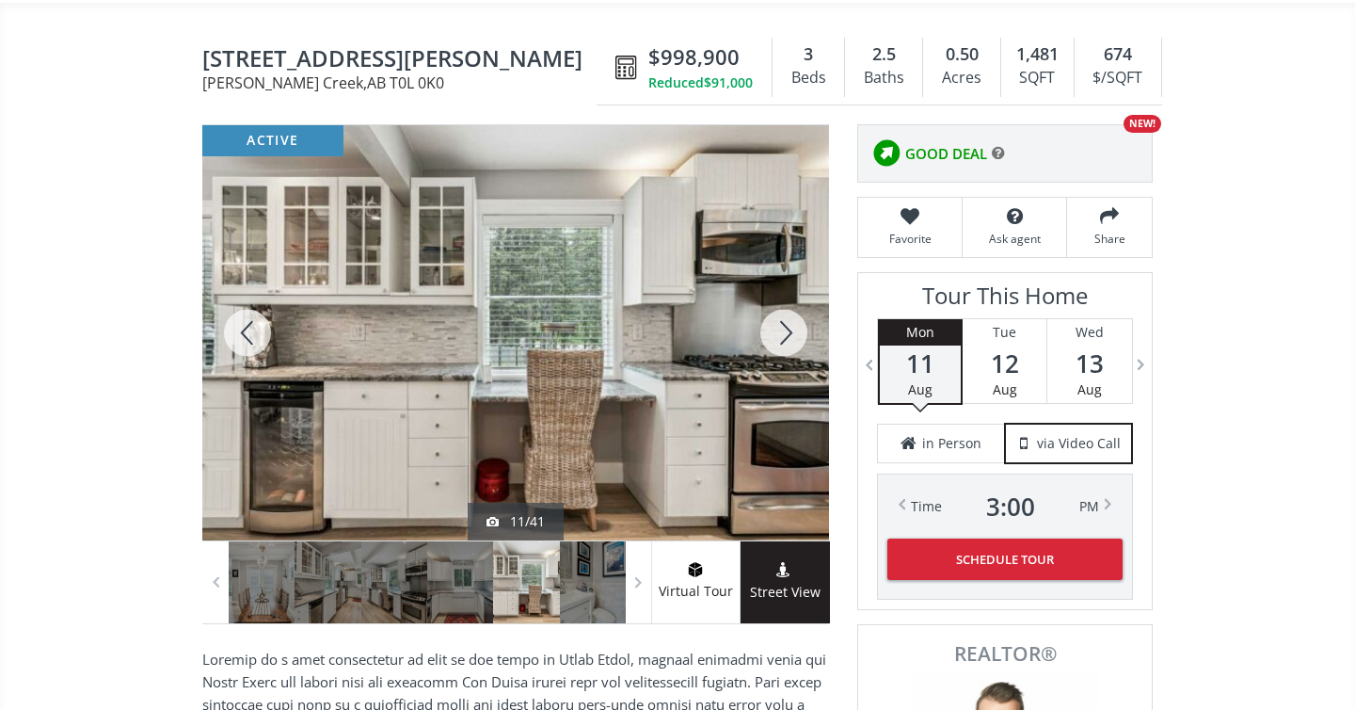
click at [777, 327] on div at bounding box center [784, 332] width 90 height 415
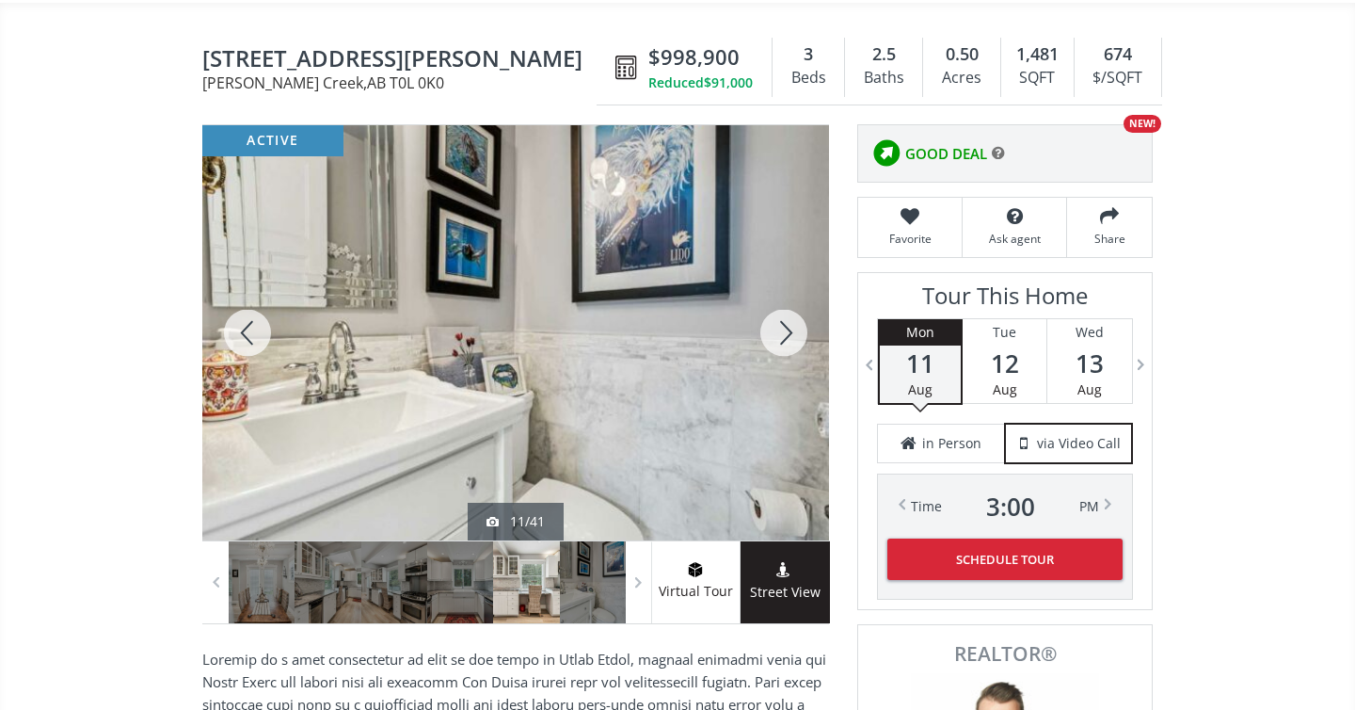
click at [777, 327] on div at bounding box center [784, 332] width 90 height 415
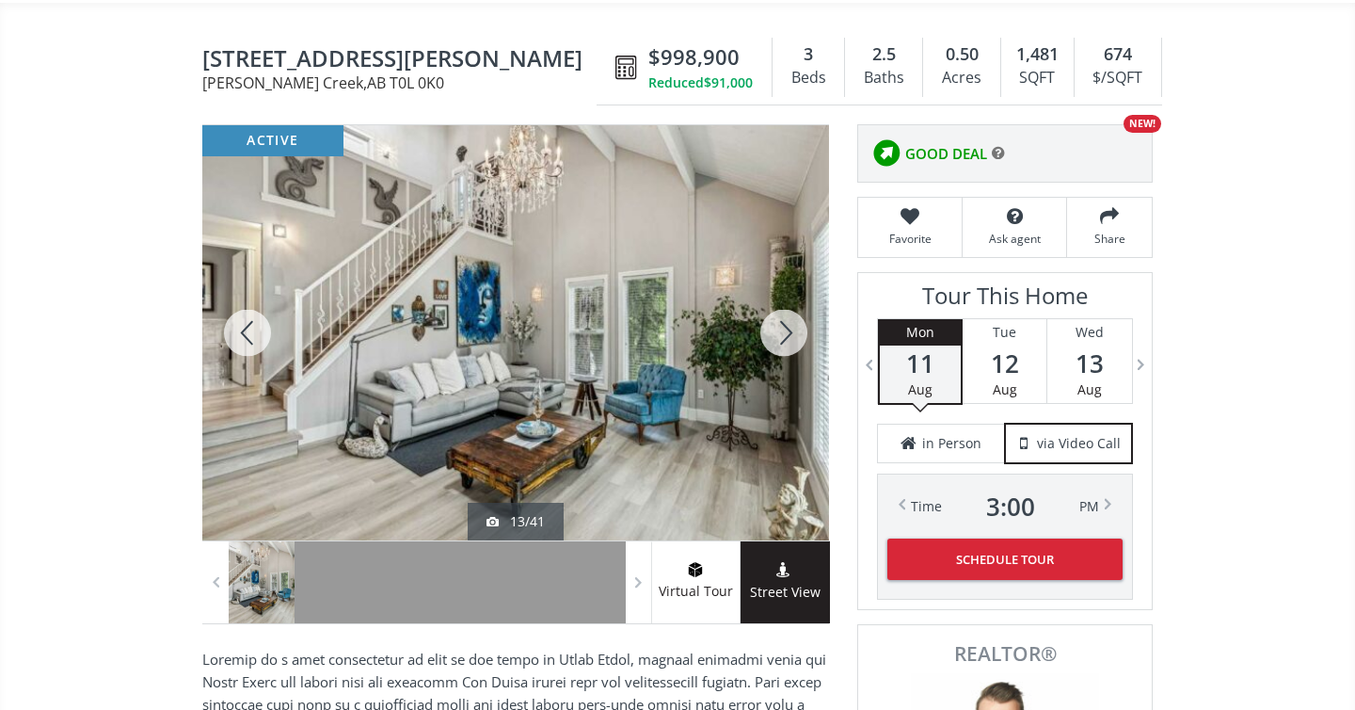
click at [777, 327] on div at bounding box center [784, 332] width 90 height 415
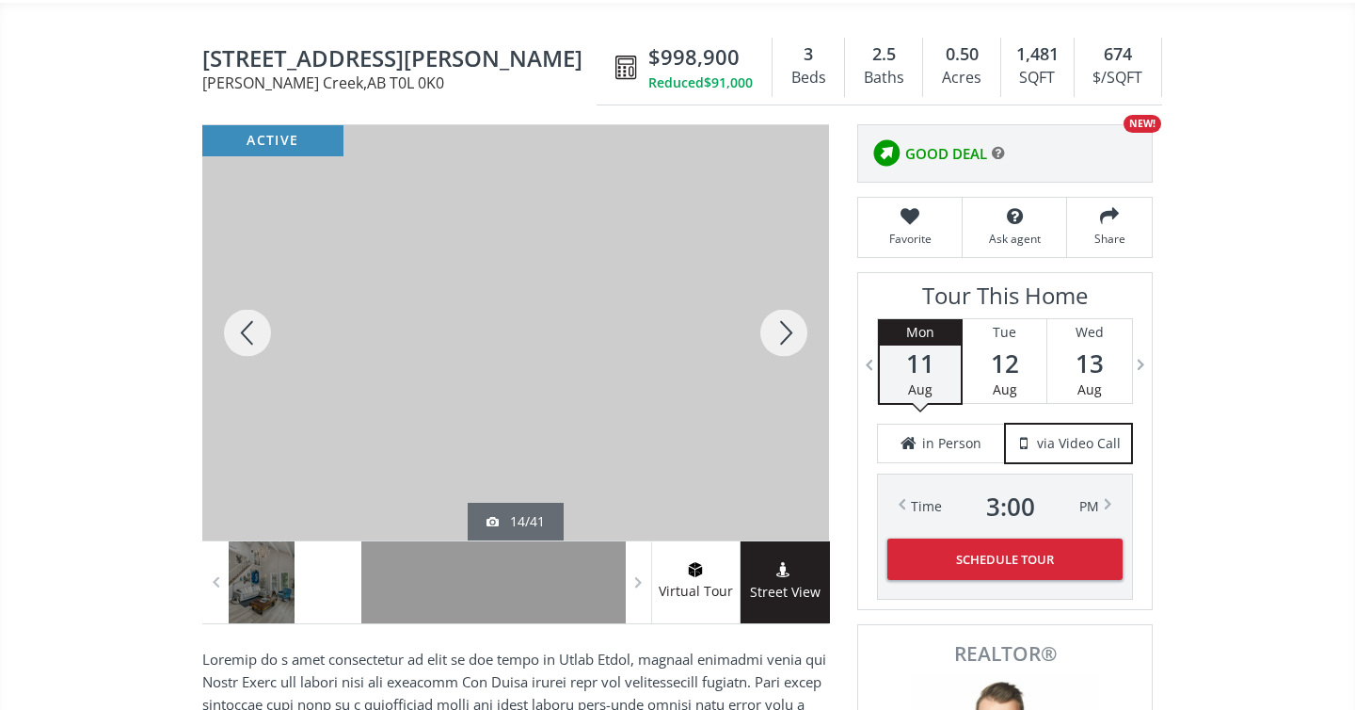
click at [777, 327] on div at bounding box center [784, 332] width 90 height 415
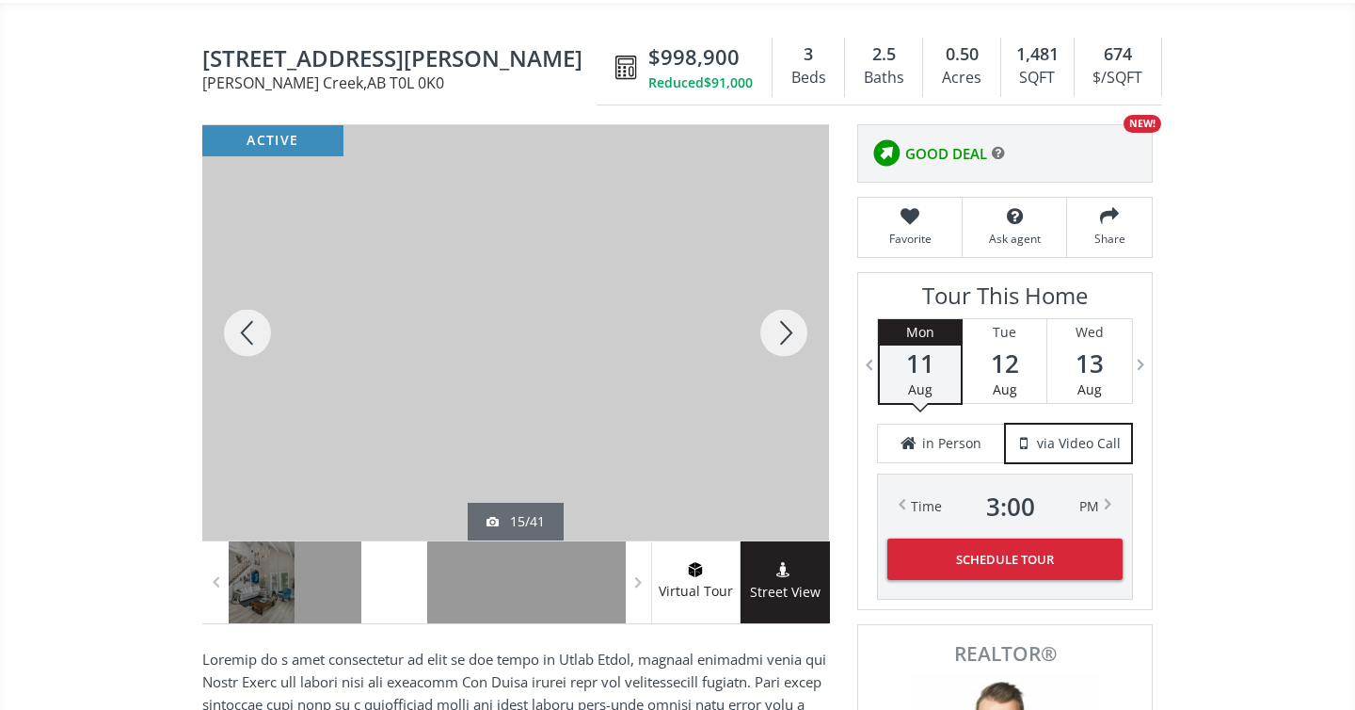
click at [777, 327] on div at bounding box center [784, 332] width 90 height 415
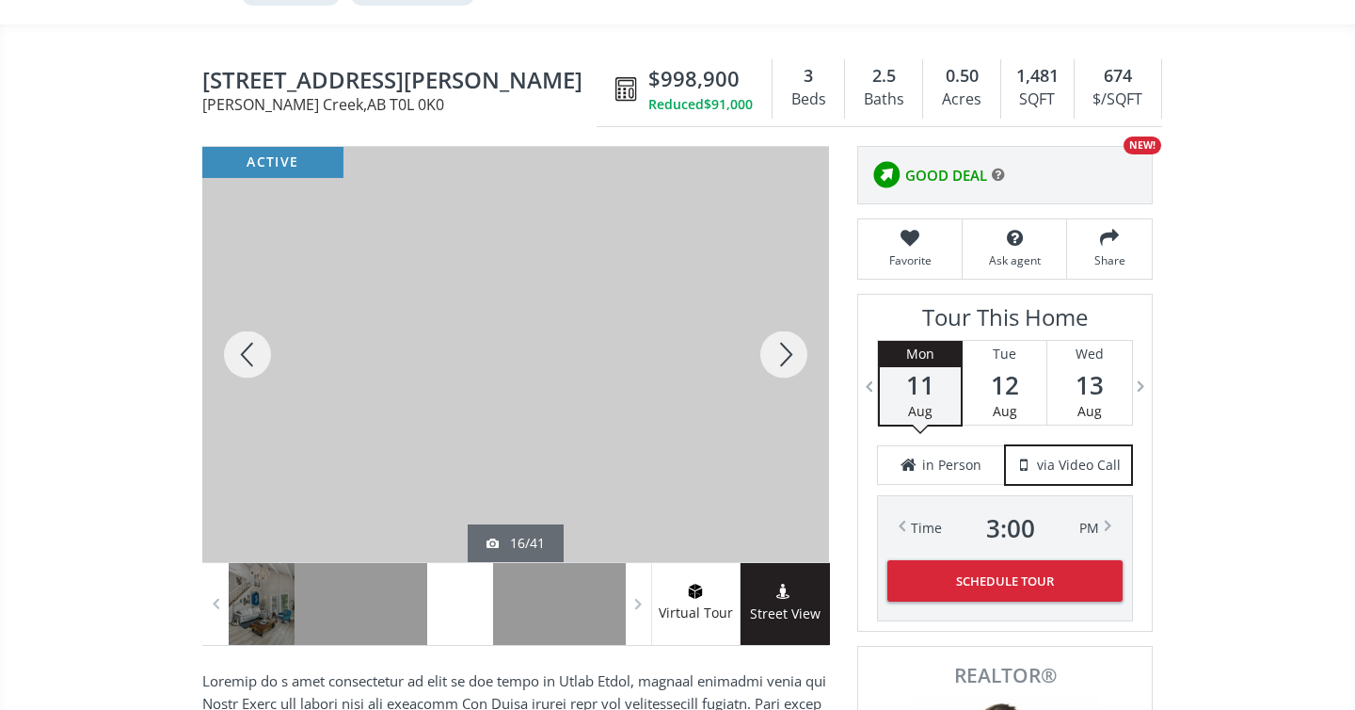
scroll to position [176, 0]
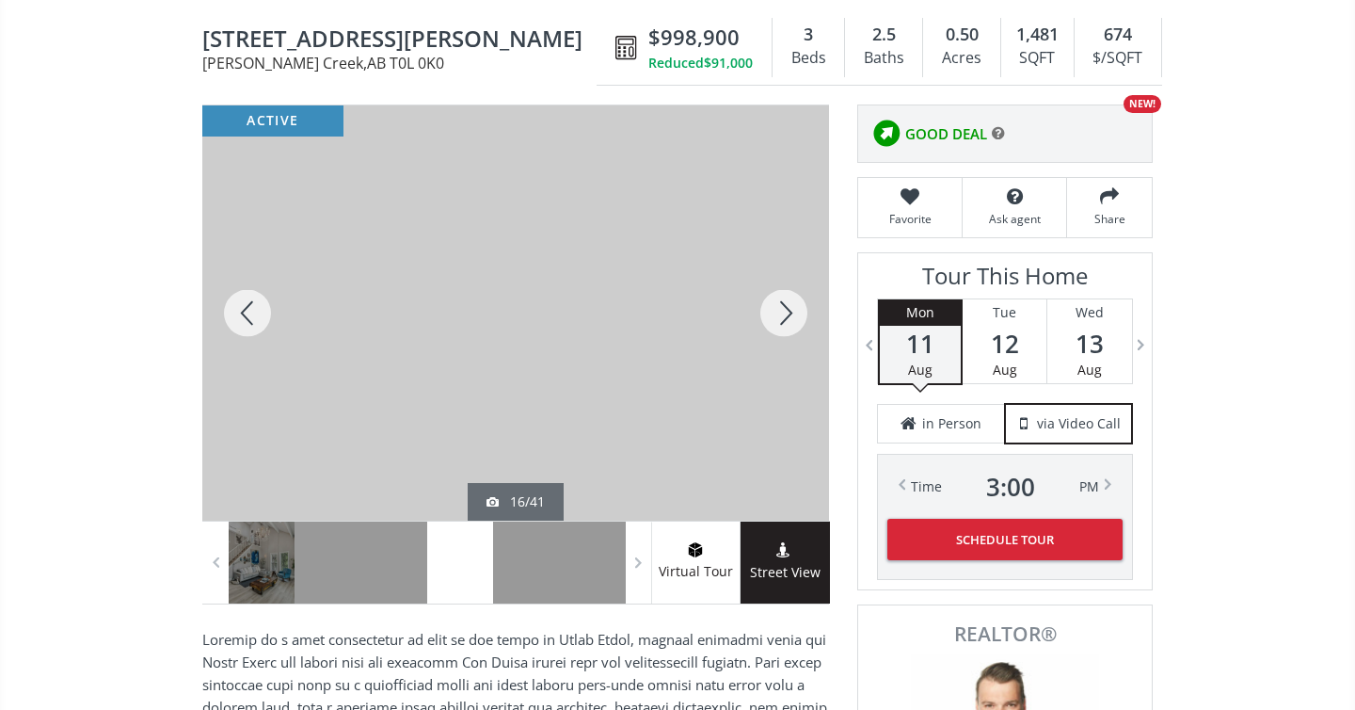
click at [772, 320] on div at bounding box center [784, 312] width 90 height 415
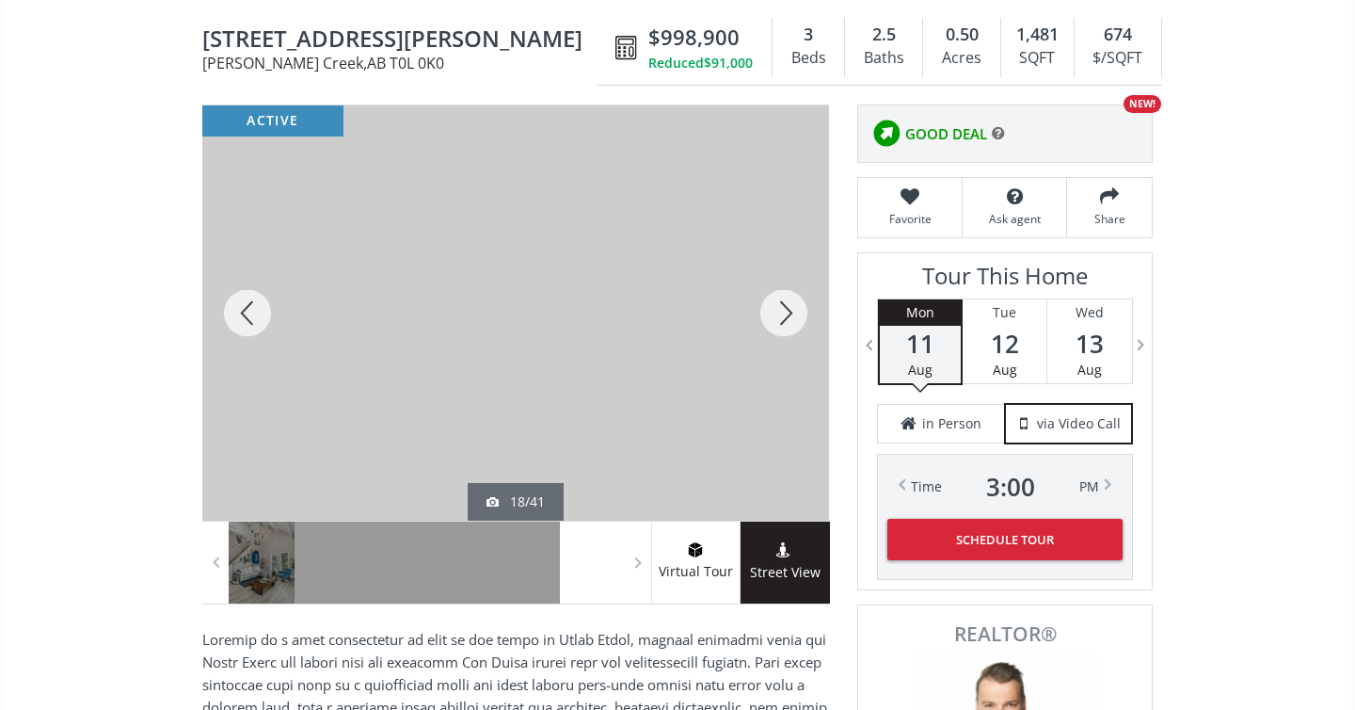
click at [772, 320] on div at bounding box center [784, 312] width 90 height 415
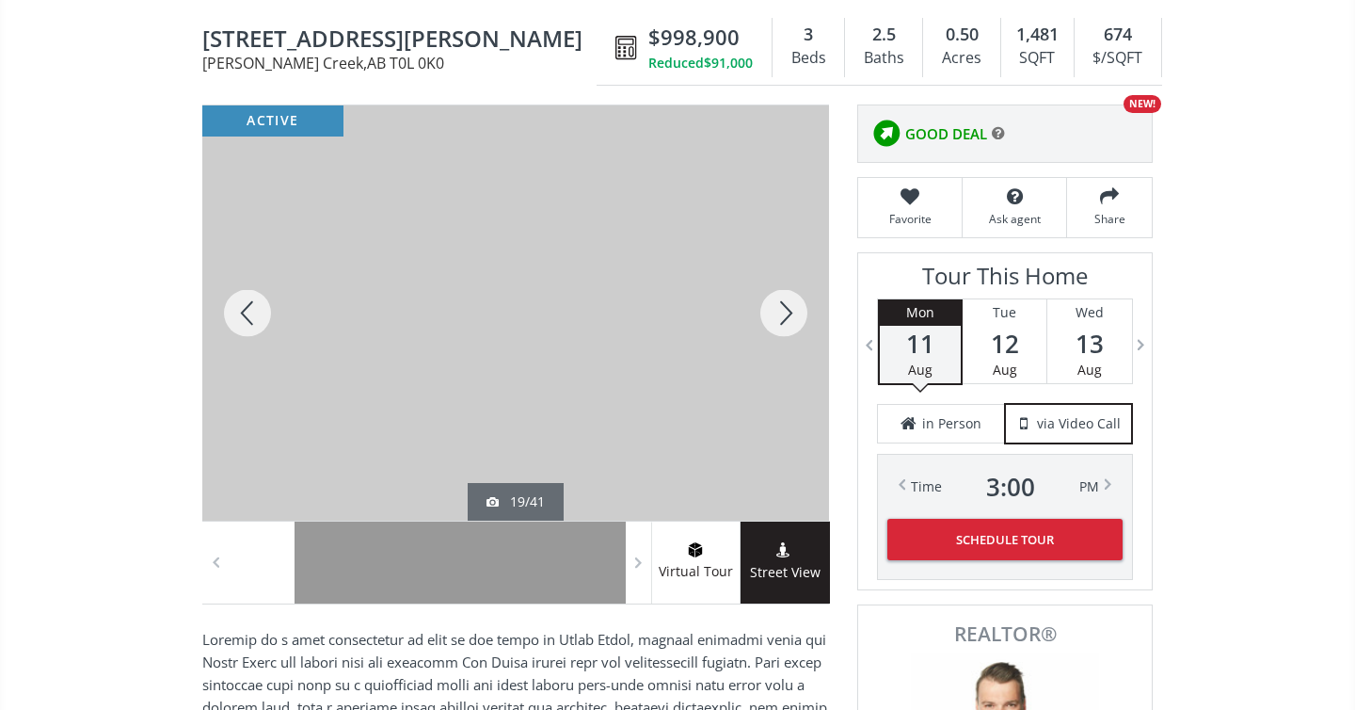
click at [772, 320] on div at bounding box center [784, 312] width 90 height 415
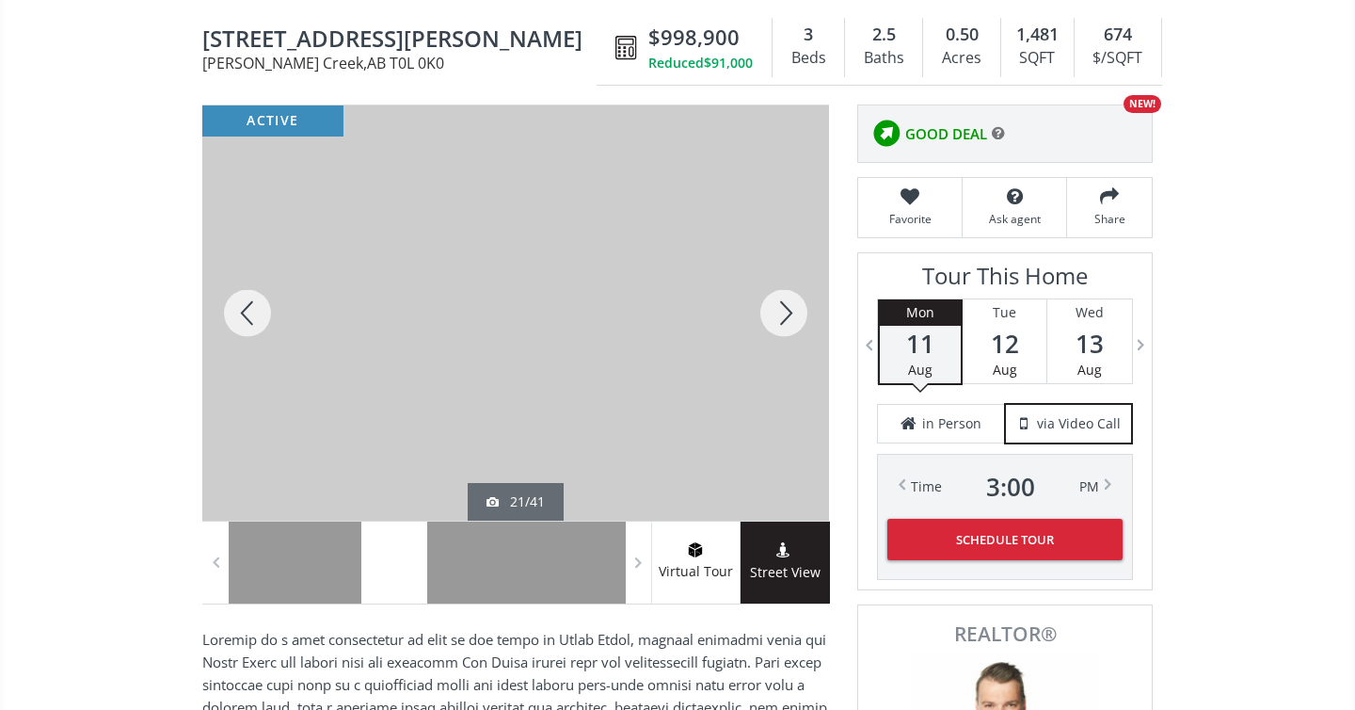
click at [772, 320] on div at bounding box center [784, 312] width 90 height 415
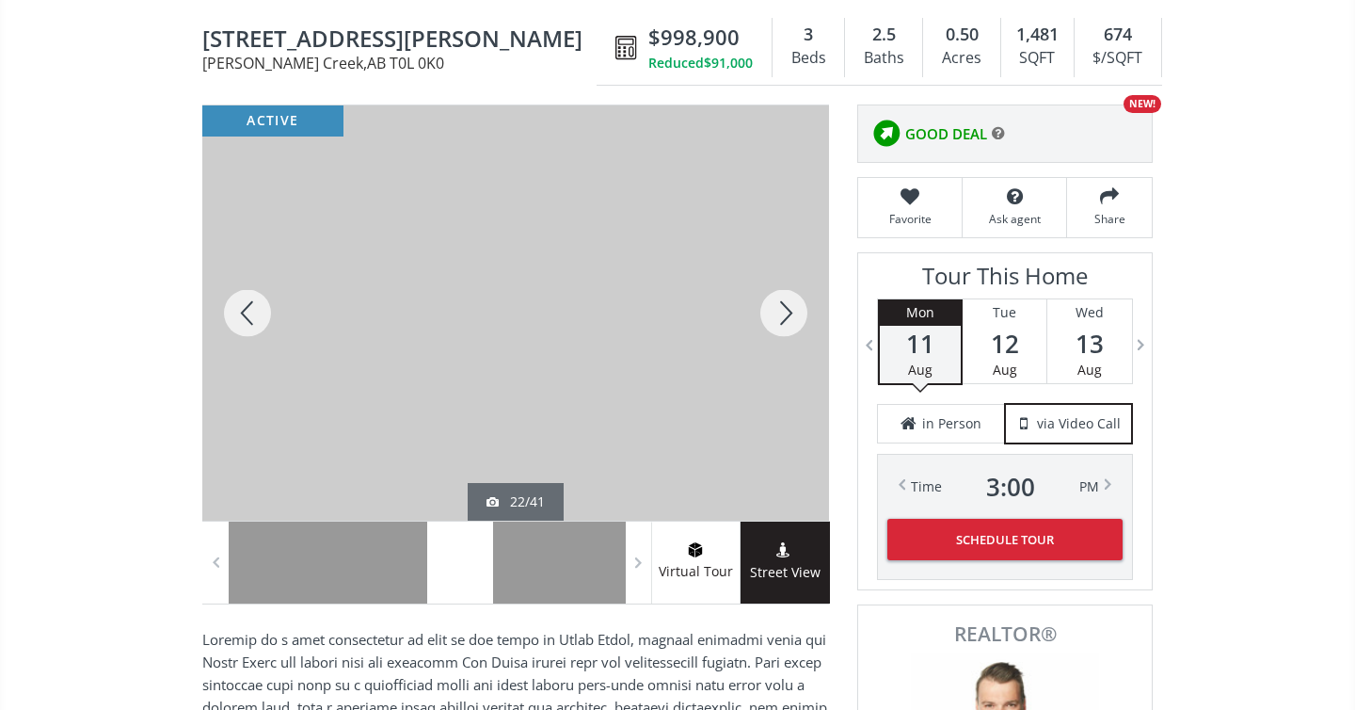
click at [772, 320] on div at bounding box center [784, 312] width 90 height 415
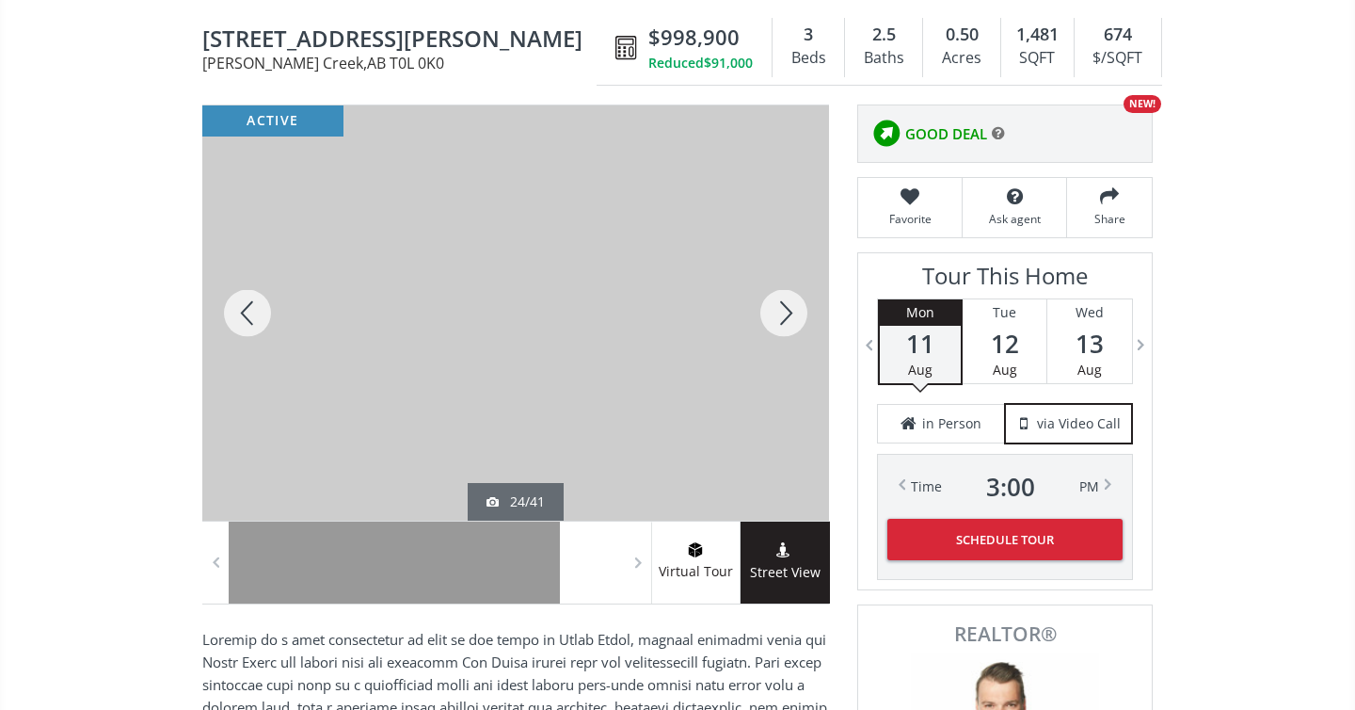
click at [772, 320] on div at bounding box center [784, 312] width 90 height 415
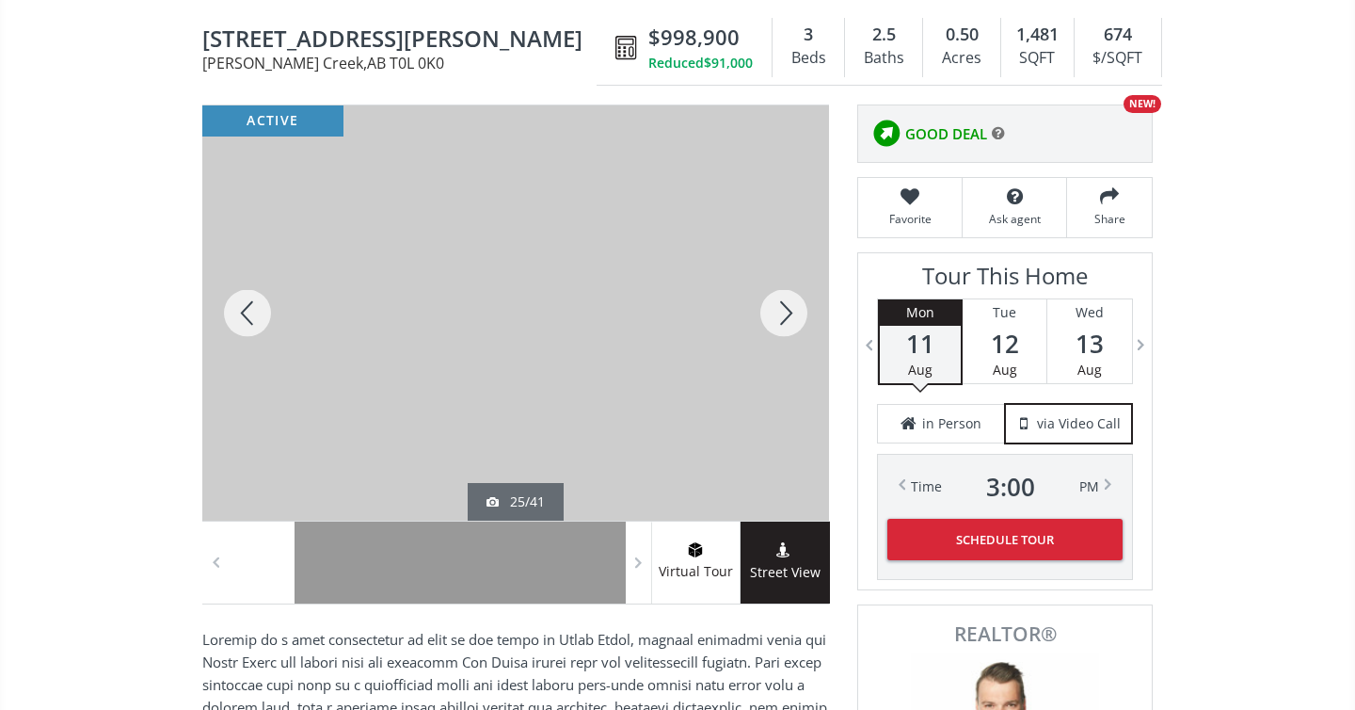
click at [772, 320] on div at bounding box center [784, 312] width 90 height 415
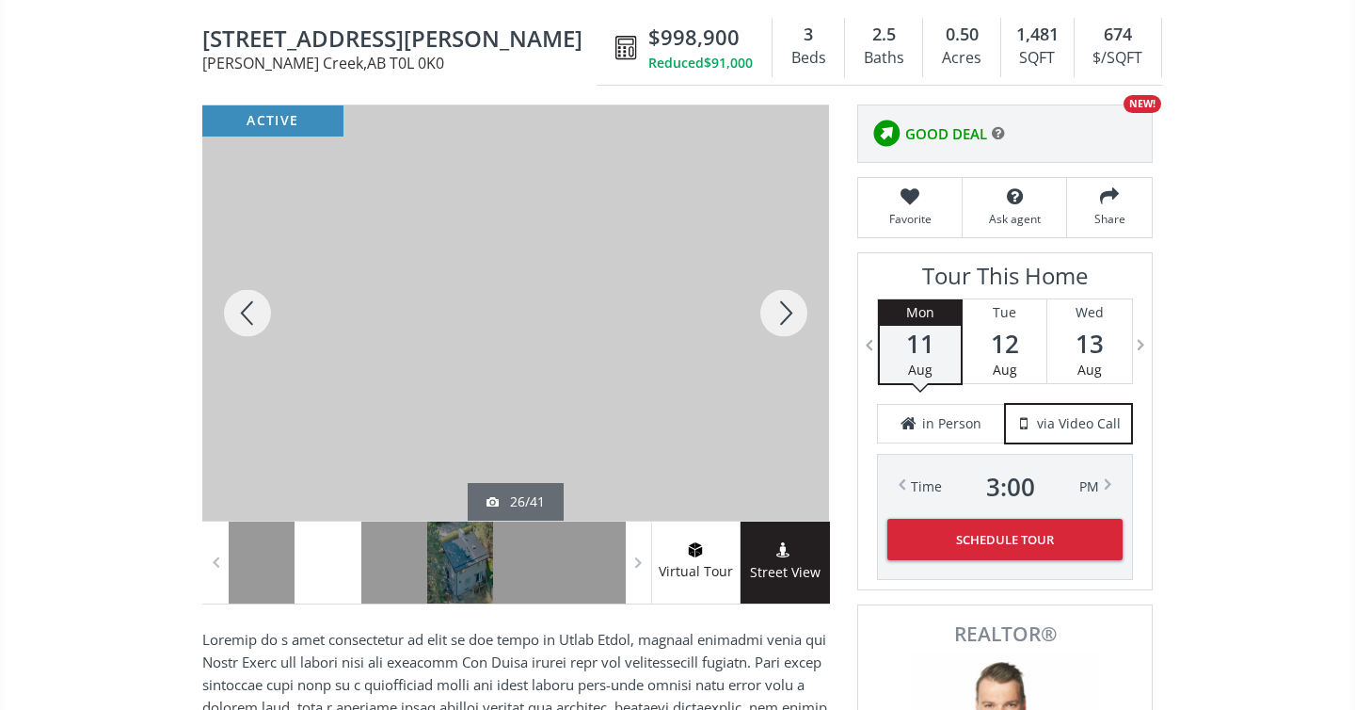
click at [772, 320] on div at bounding box center [784, 312] width 90 height 415
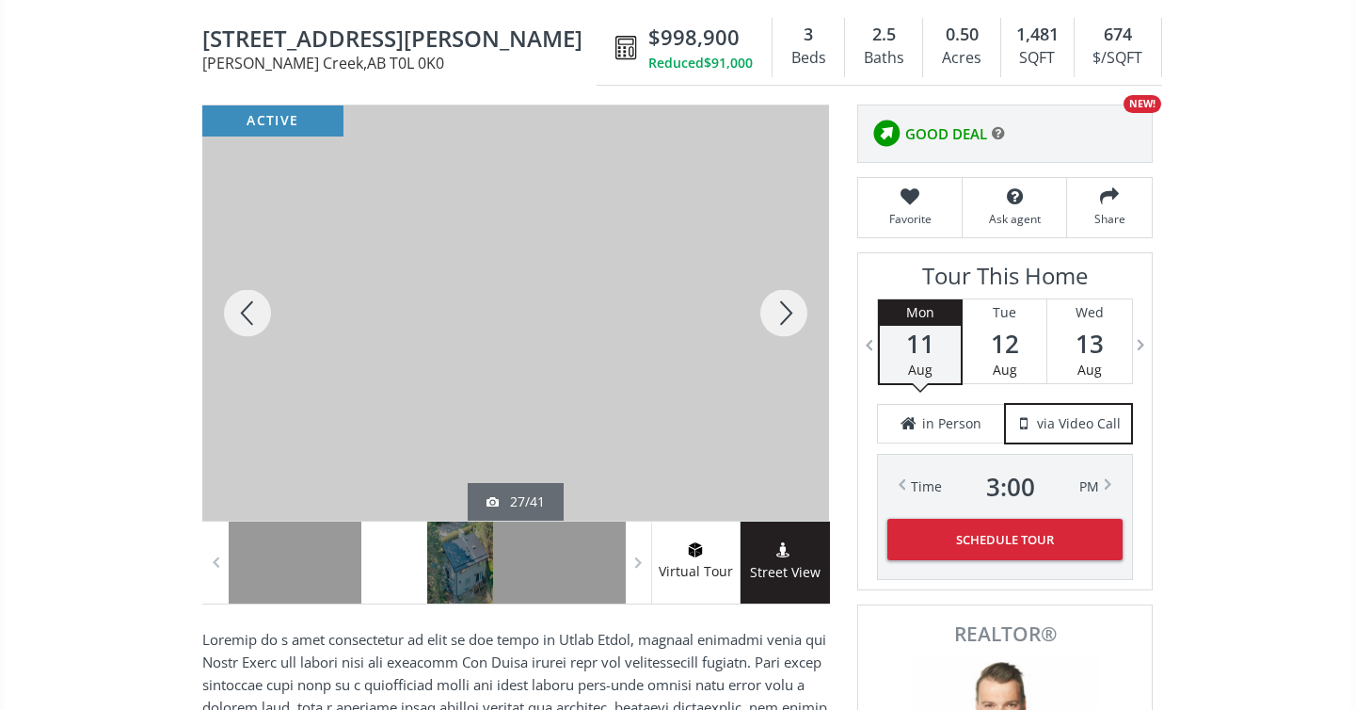
click at [781, 315] on div at bounding box center [784, 312] width 90 height 415
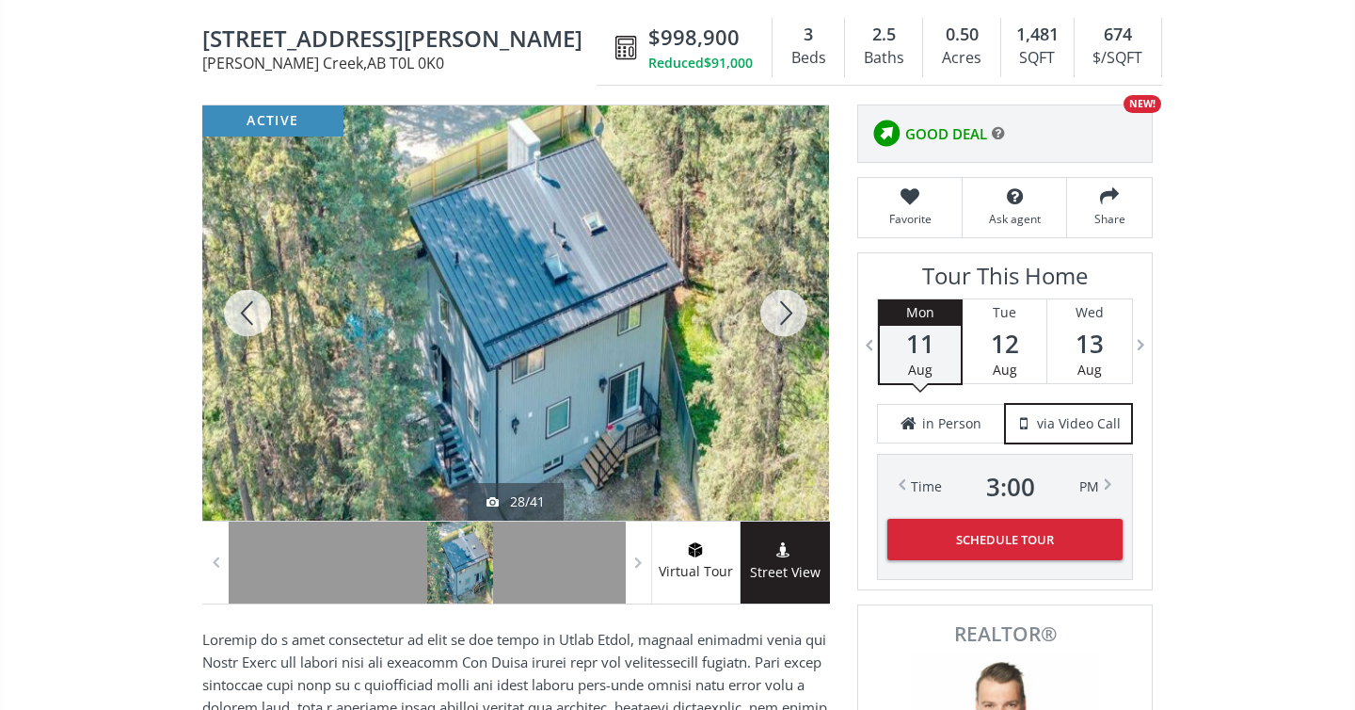
click at [781, 315] on div at bounding box center [784, 312] width 90 height 415
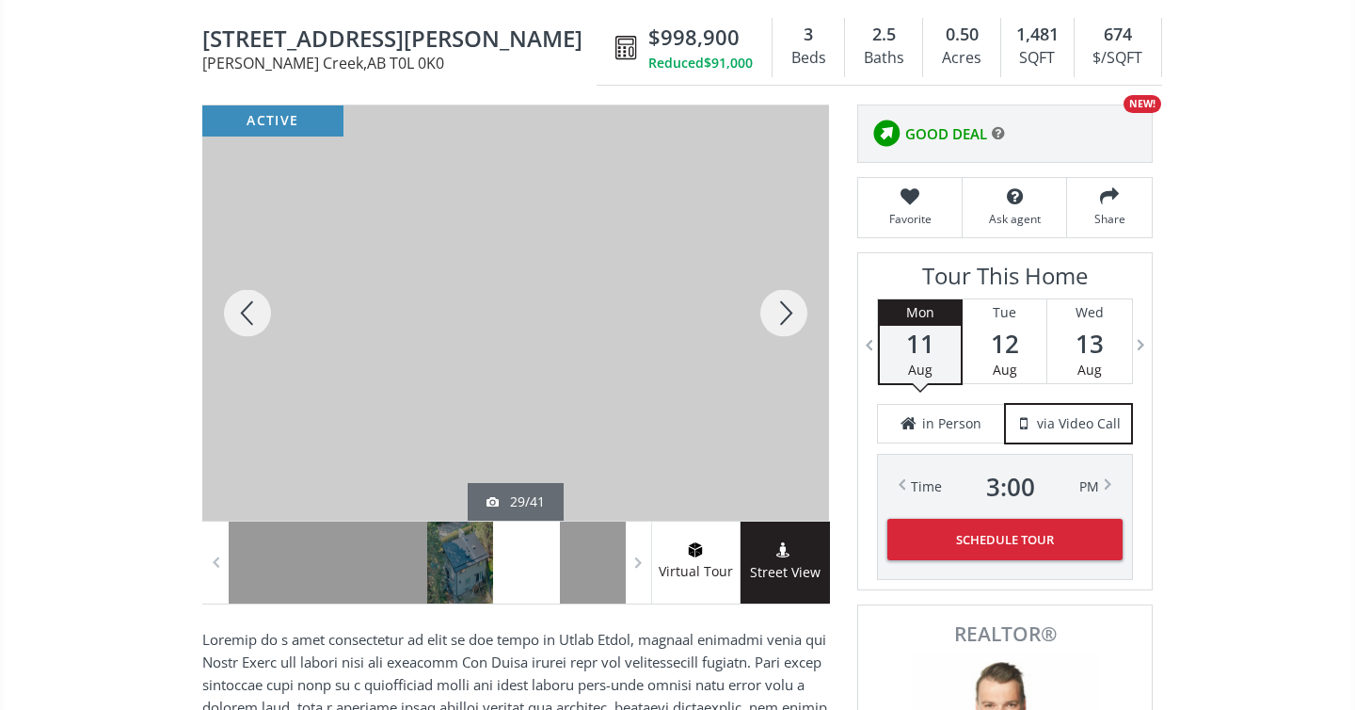
click at [781, 315] on div at bounding box center [784, 312] width 90 height 415
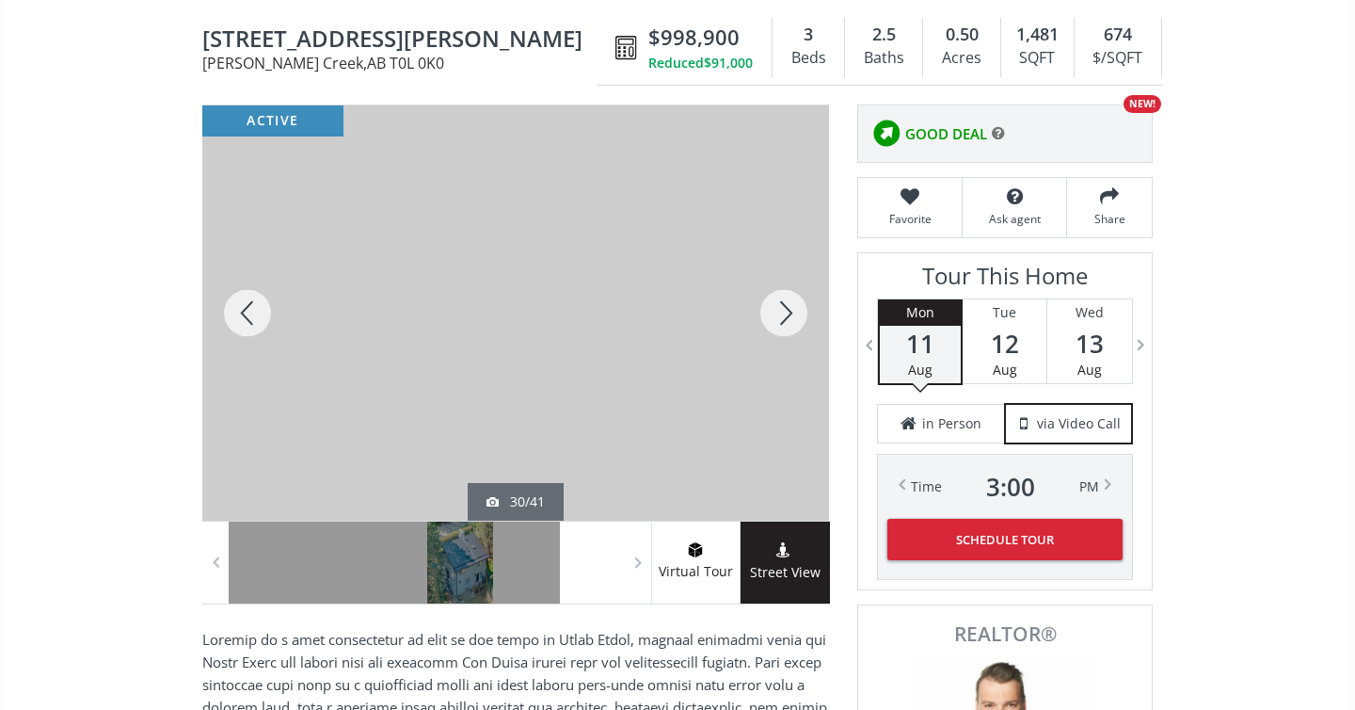
click at [781, 315] on div at bounding box center [784, 312] width 90 height 415
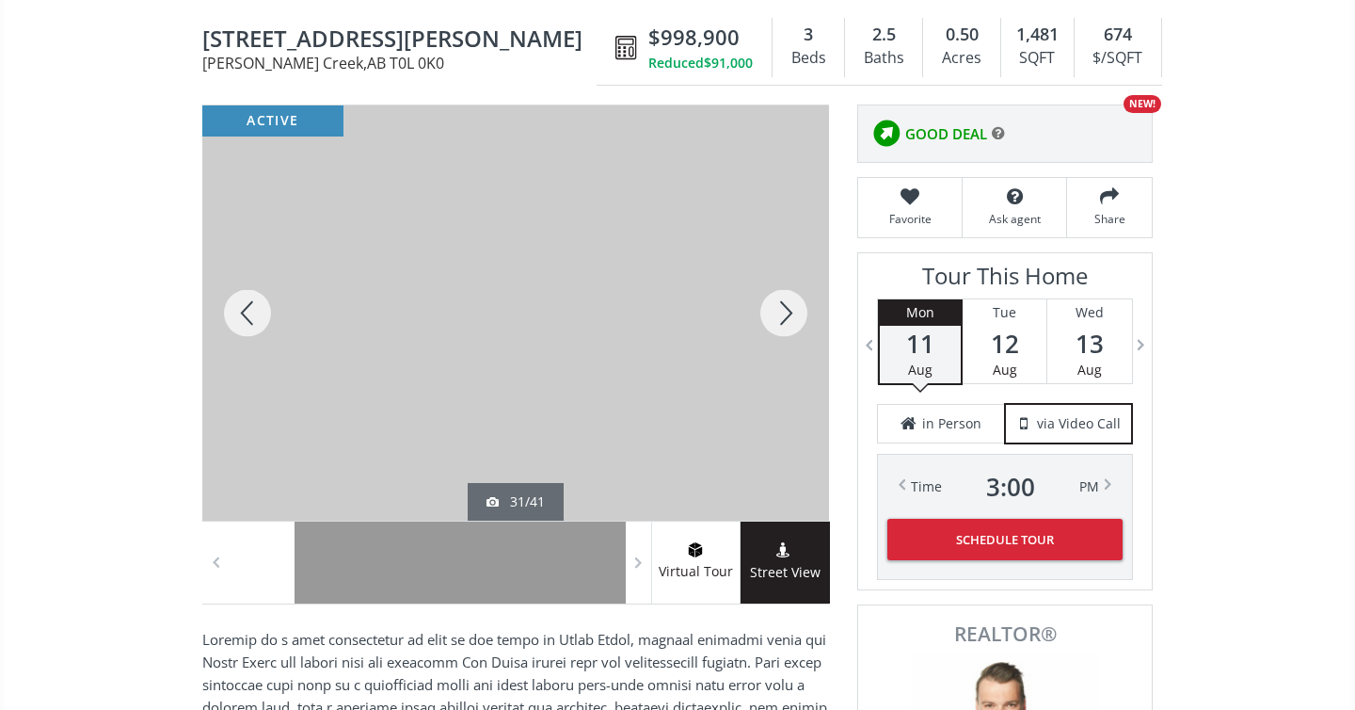
click at [781, 315] on div at bounding box center [784, 312] width 90 height 415
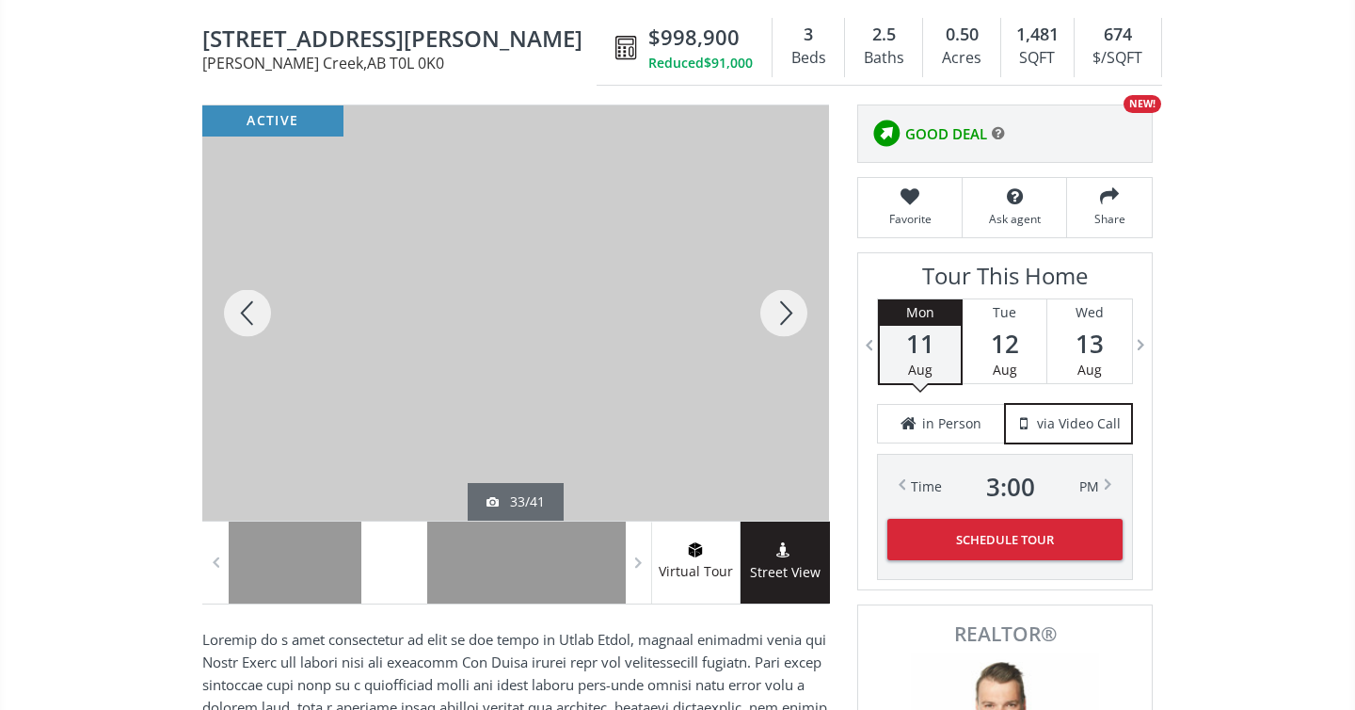
click at [781, 315] on div at bounding box center [784, 312] width 90 height 415
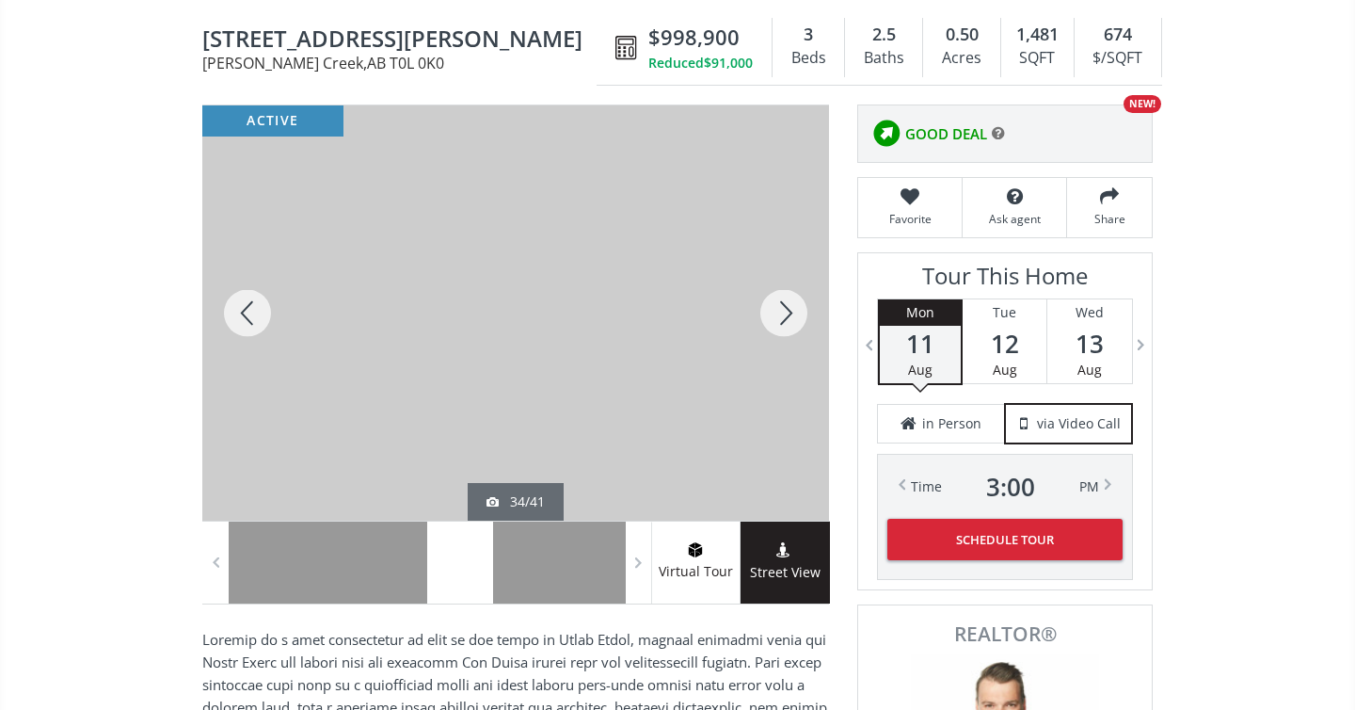
click at [781, 315] on div at bounding box center [784, 312] width 90 height 415
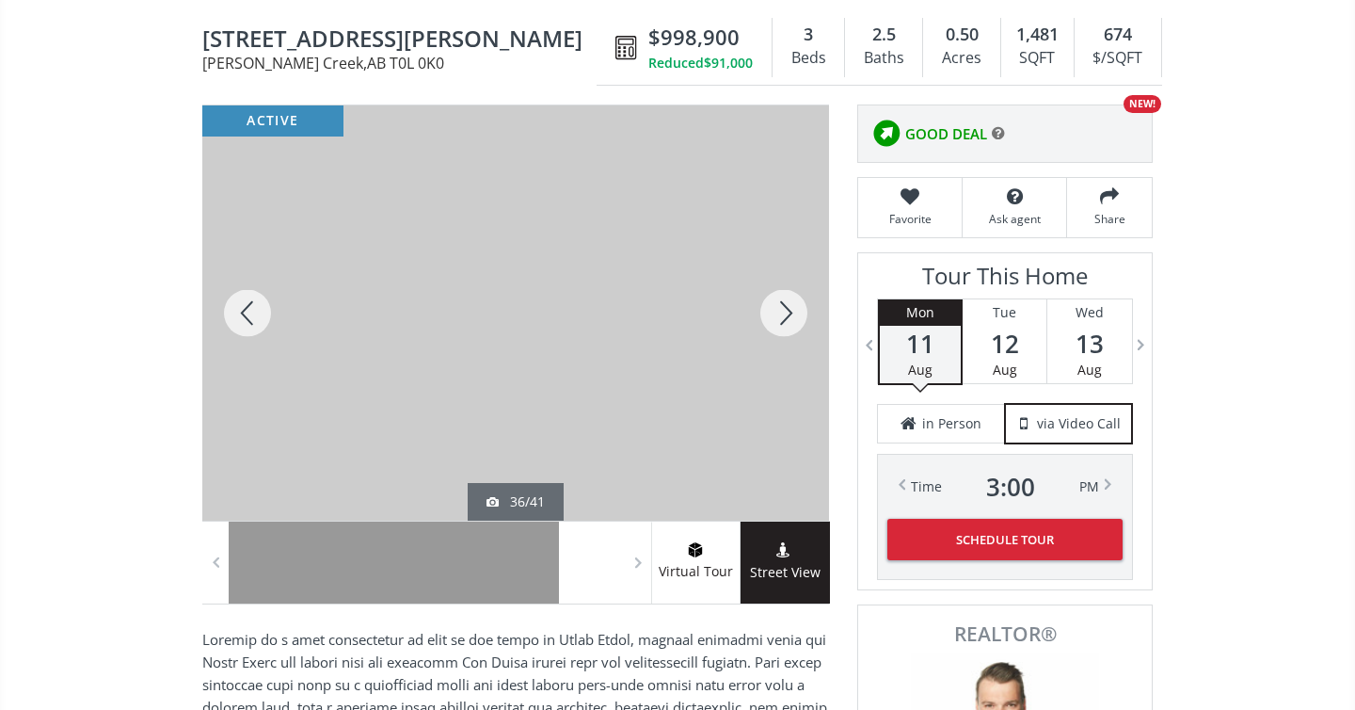
click at [781, 315] on div at bounding box center [784, 312] width 90 height 415
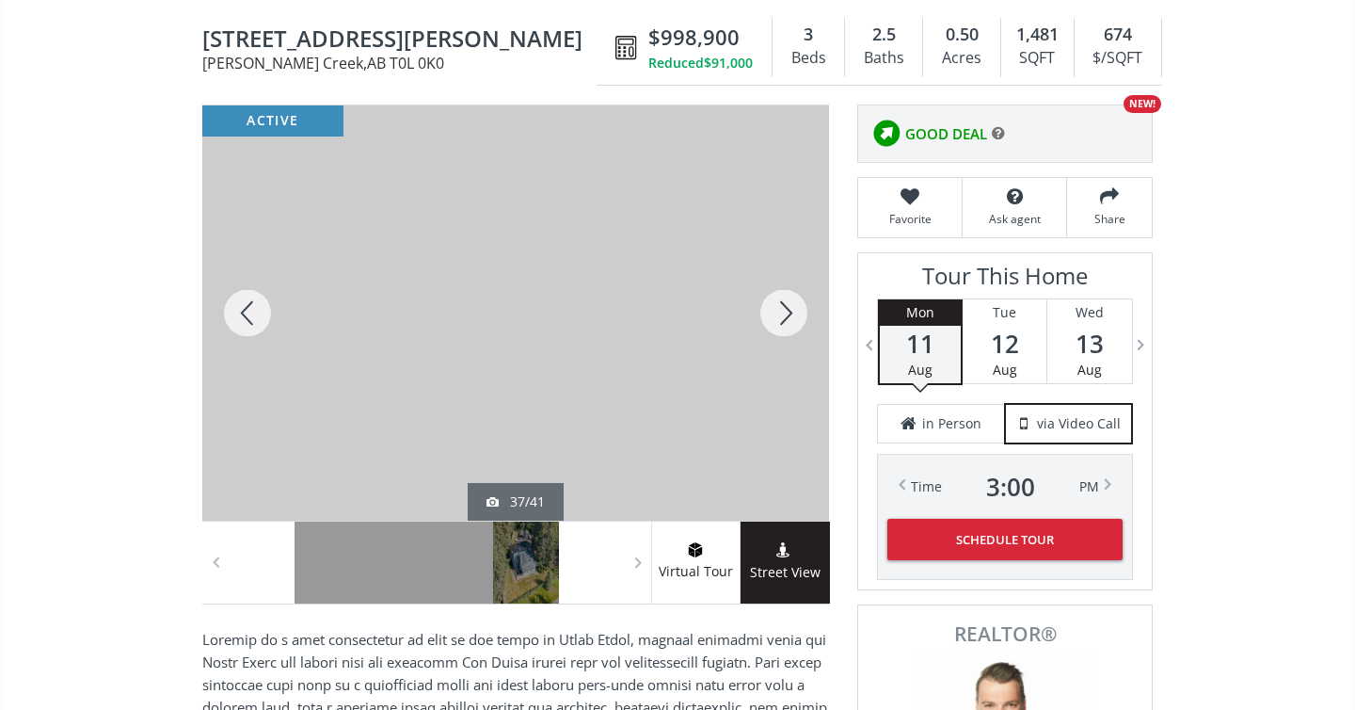
click at [781, 315] on div at bounding box center [784, 312] width 90 height 415
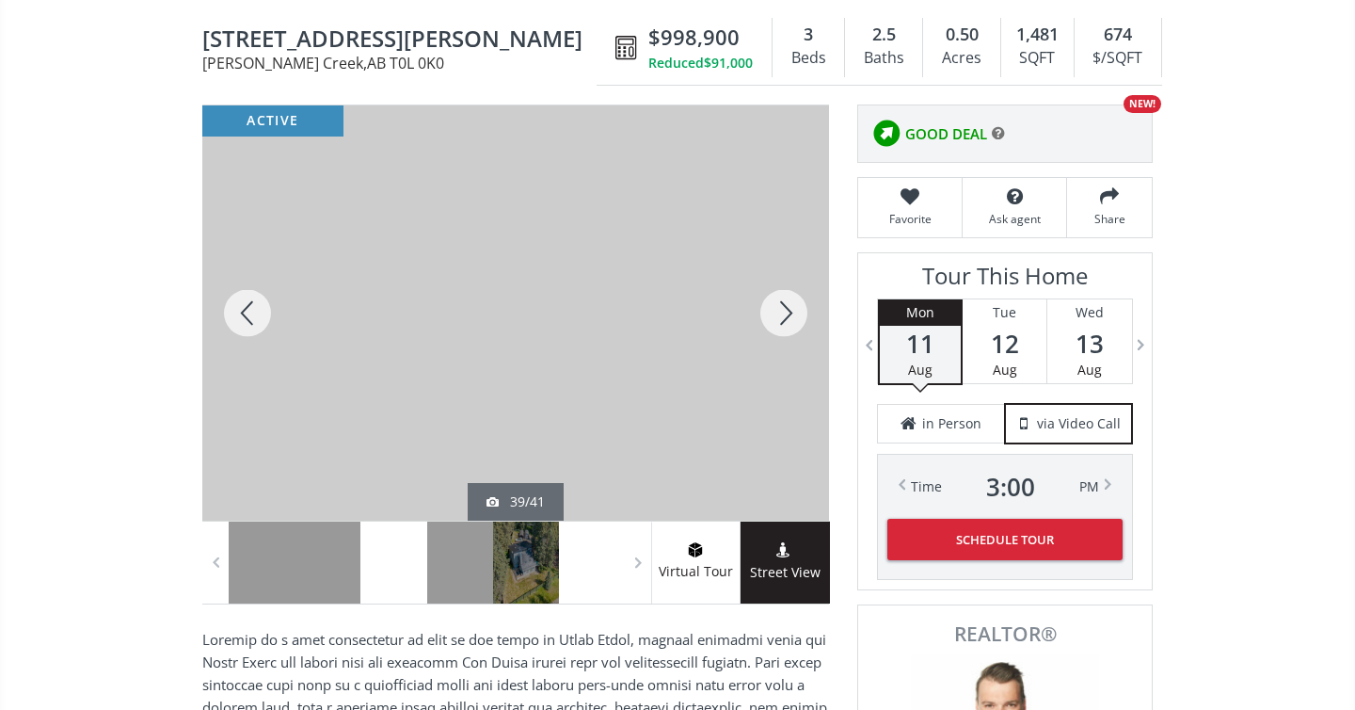
click at [781, 315] on div at bounding box center [784, 312] width 90 height 415
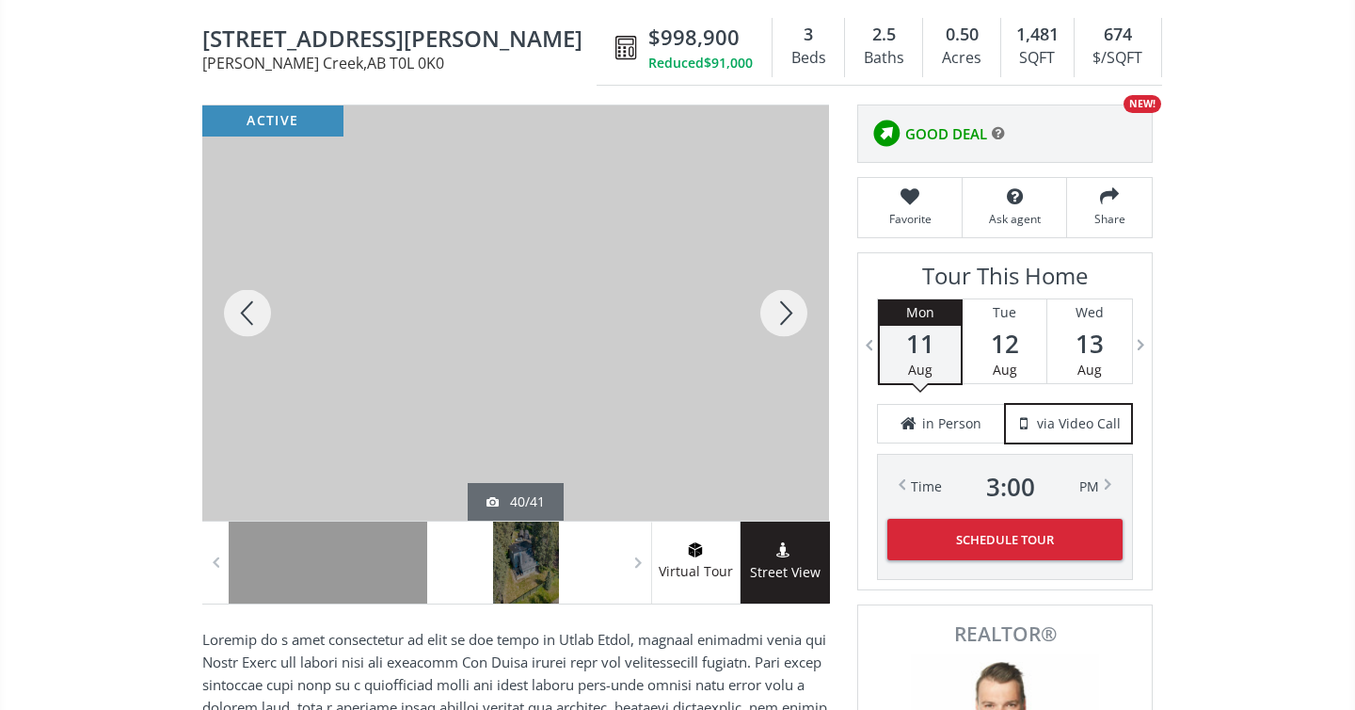
click at [781, 315] on div at bounding box center [784, 312] width 90 height 415
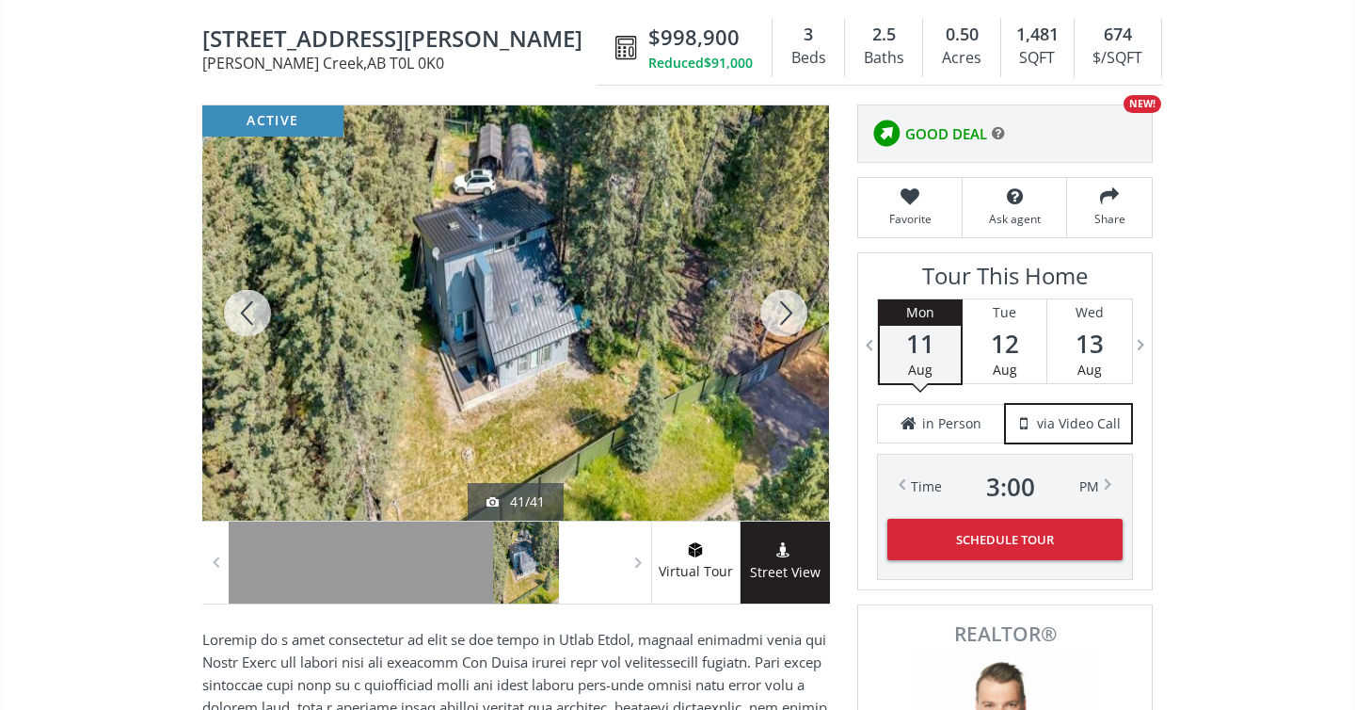
click at [781, 315] on div at bounding box center [784, 312] width 90 height 415
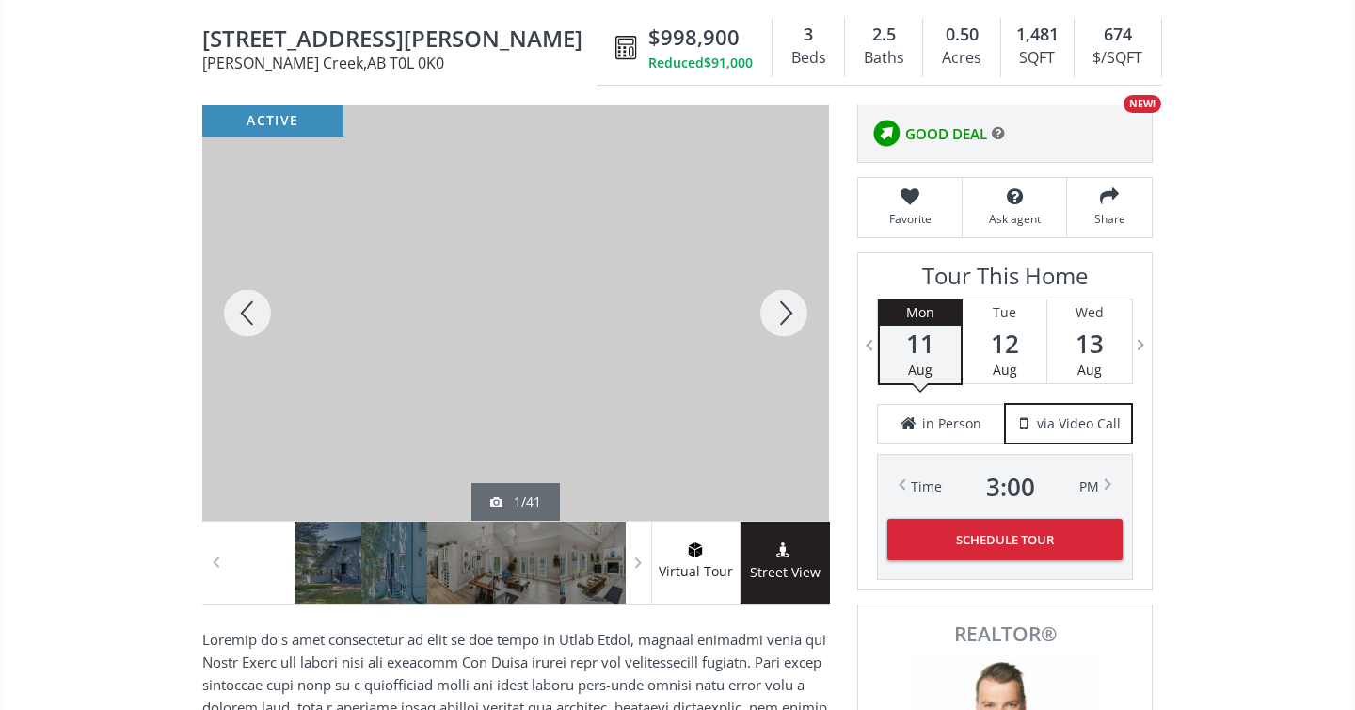
click at [781, 315] on div at bounding box center [784, 312] width 90 height 415
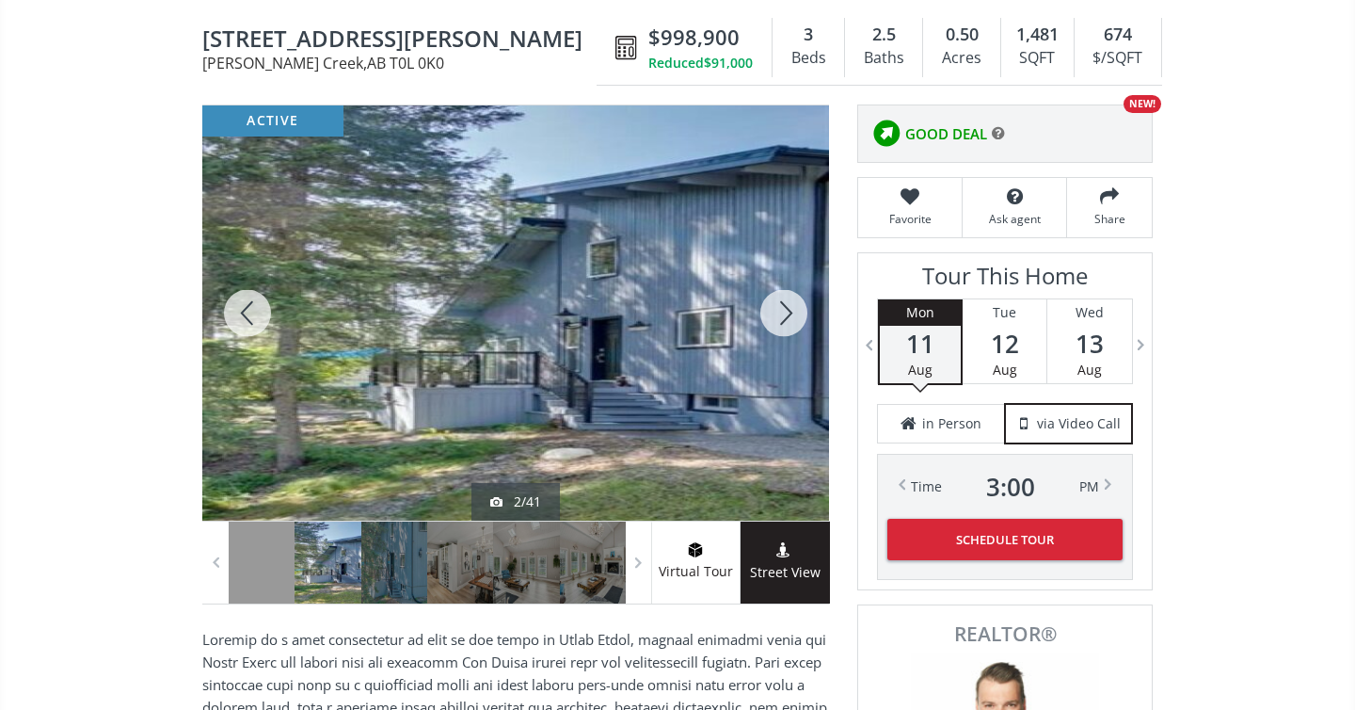
click at [781, 315] on div at bounding box center [784, 312] width 90 height 415
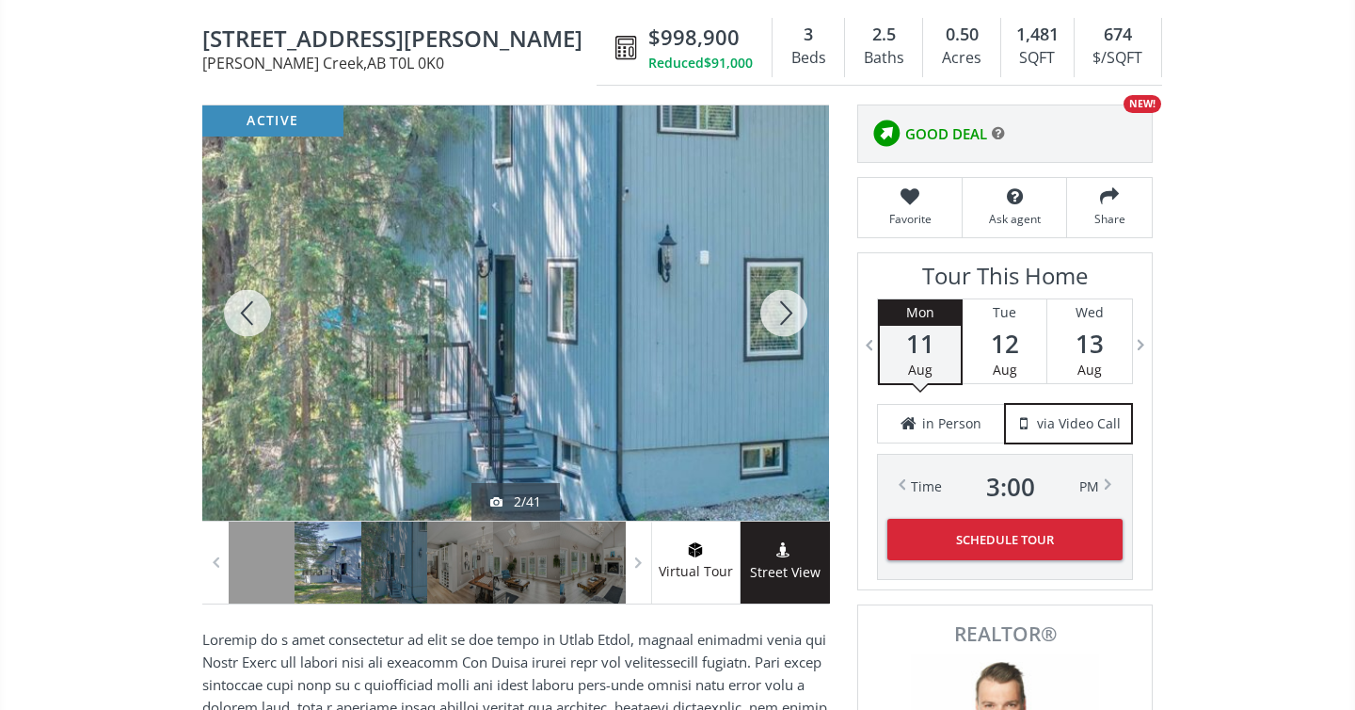
click at [781, 315] on div at bounding box center [784, 312] width 90 height 415
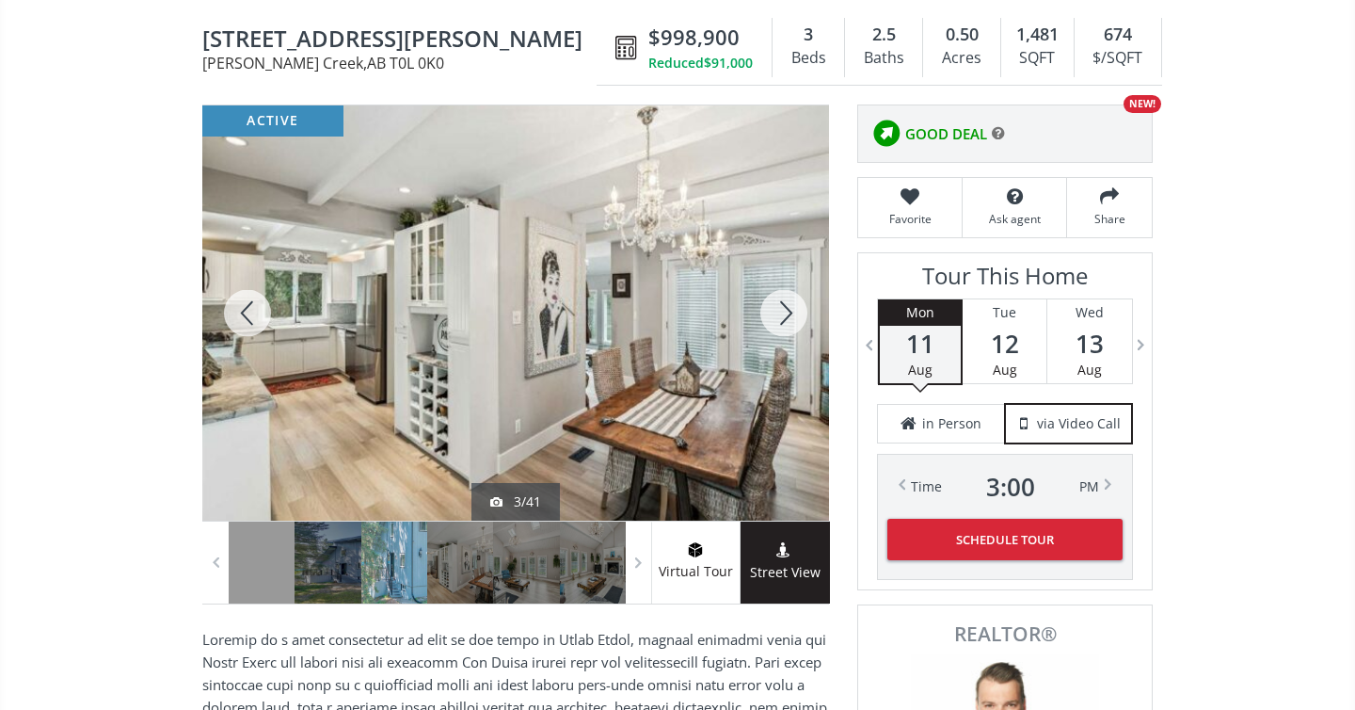
click at [781, 315] on div at bounding box center [784, 312] width 90 height 415
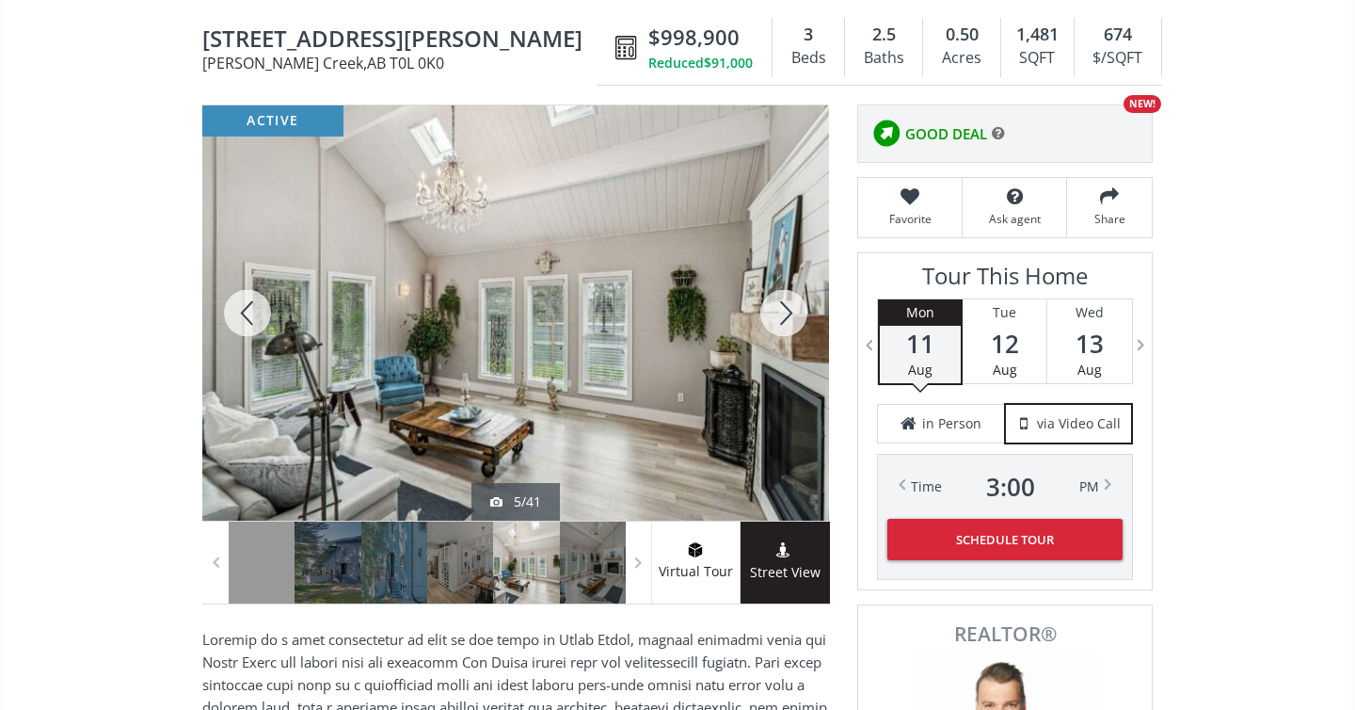
click at [781, 315] on div at bounding box center [784, 312] width 90 height 415
